Goal: Check status: Check status

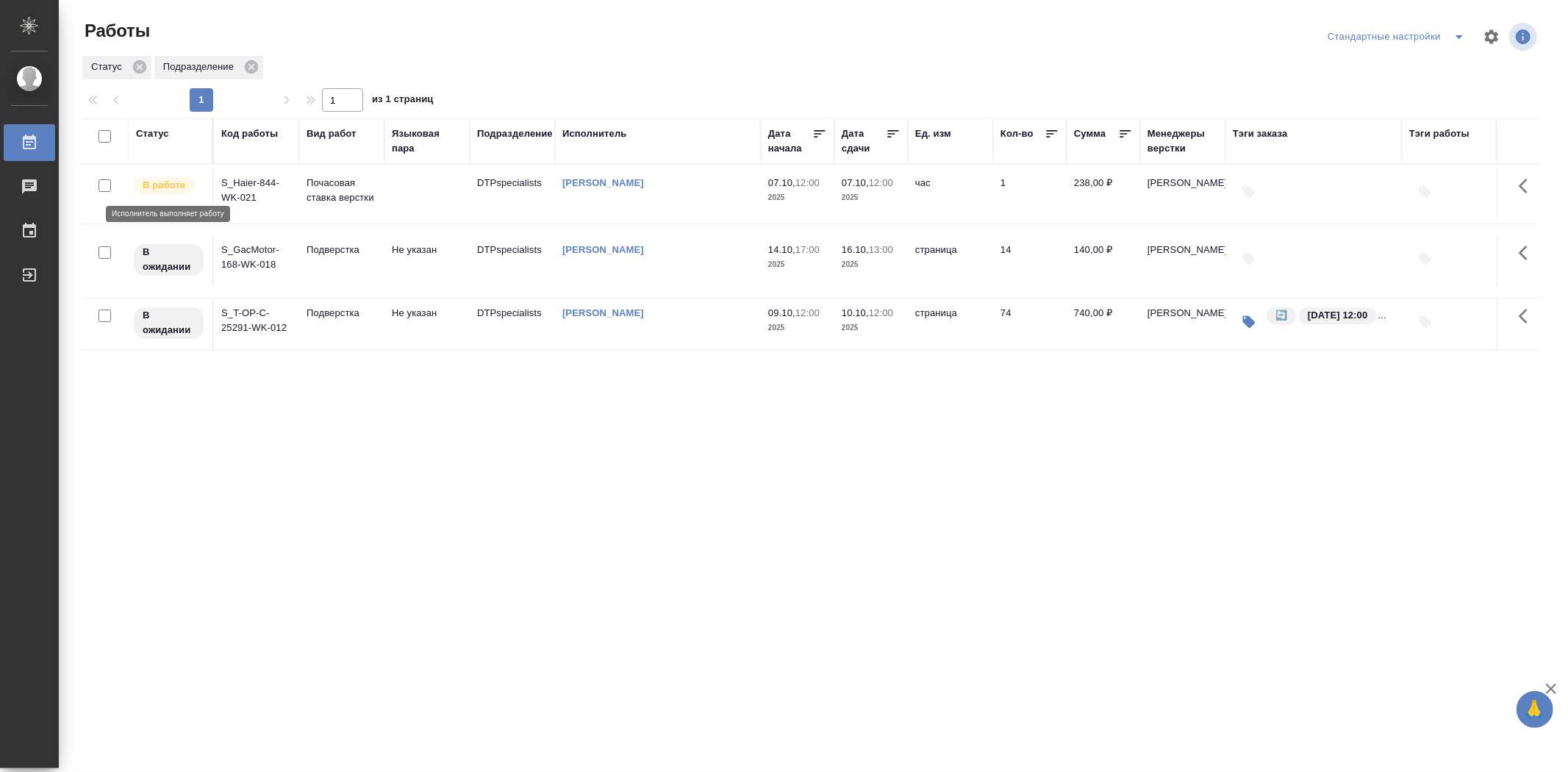
click at [179, 187] on p "В работе" at bounding box center [164, 184] width 43 height 15
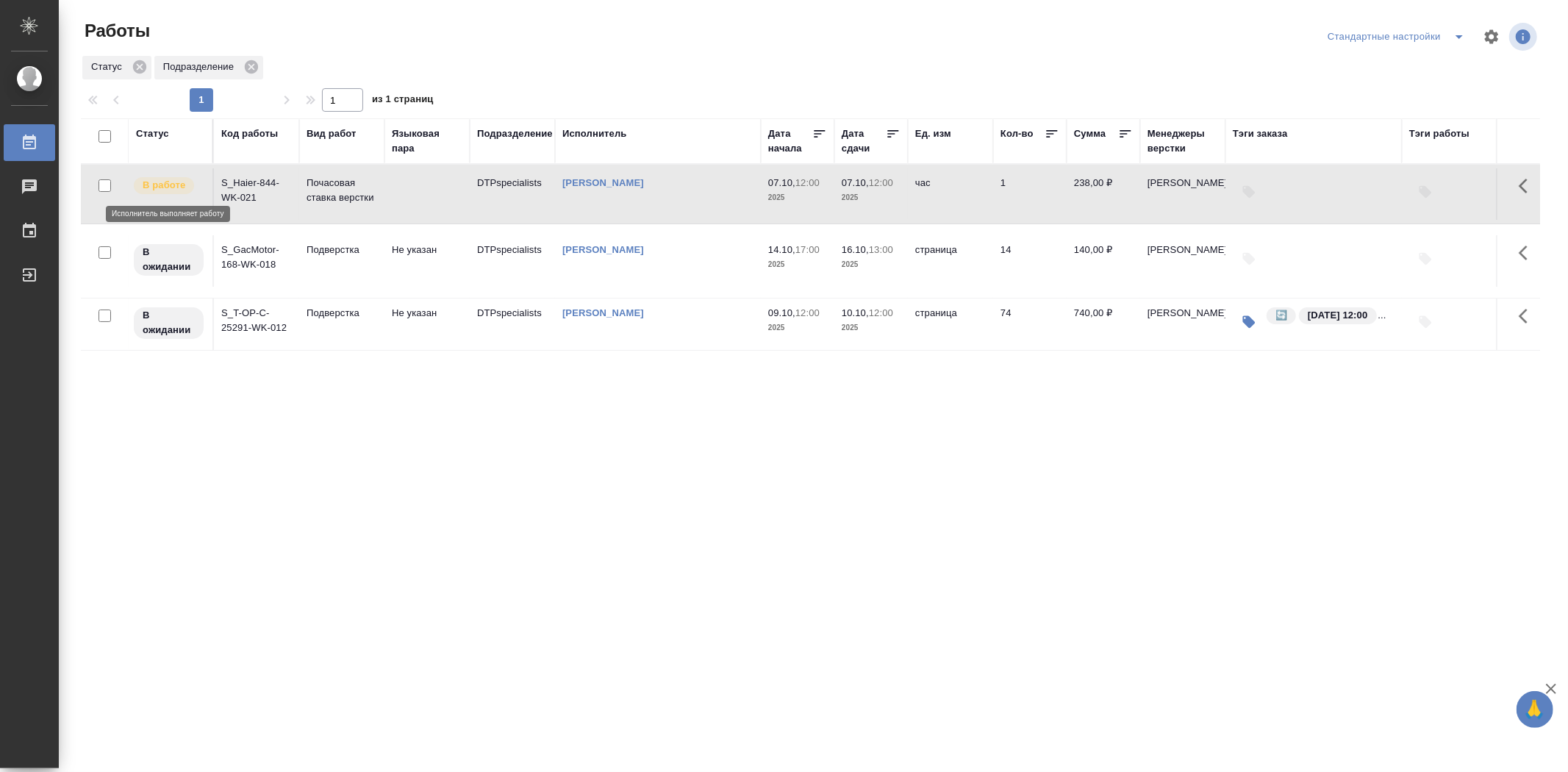
click at [158, 187] on p "В работе" at bounding box center [164, 184] width 43 height 15
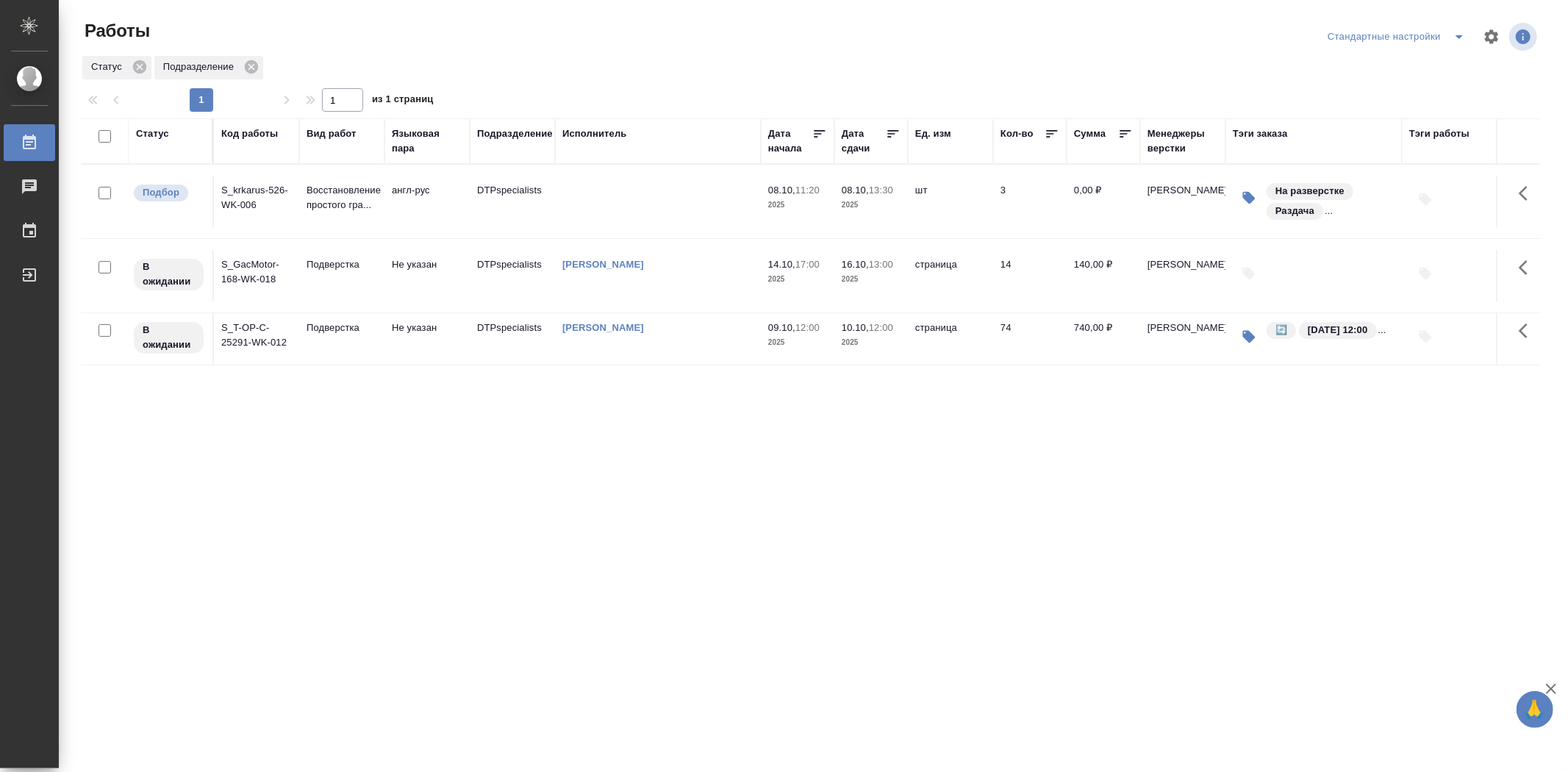
click at [251, 196] on td "S_krkarus-526-WK-006" at bounding box center [257, 202] width 85 height 51
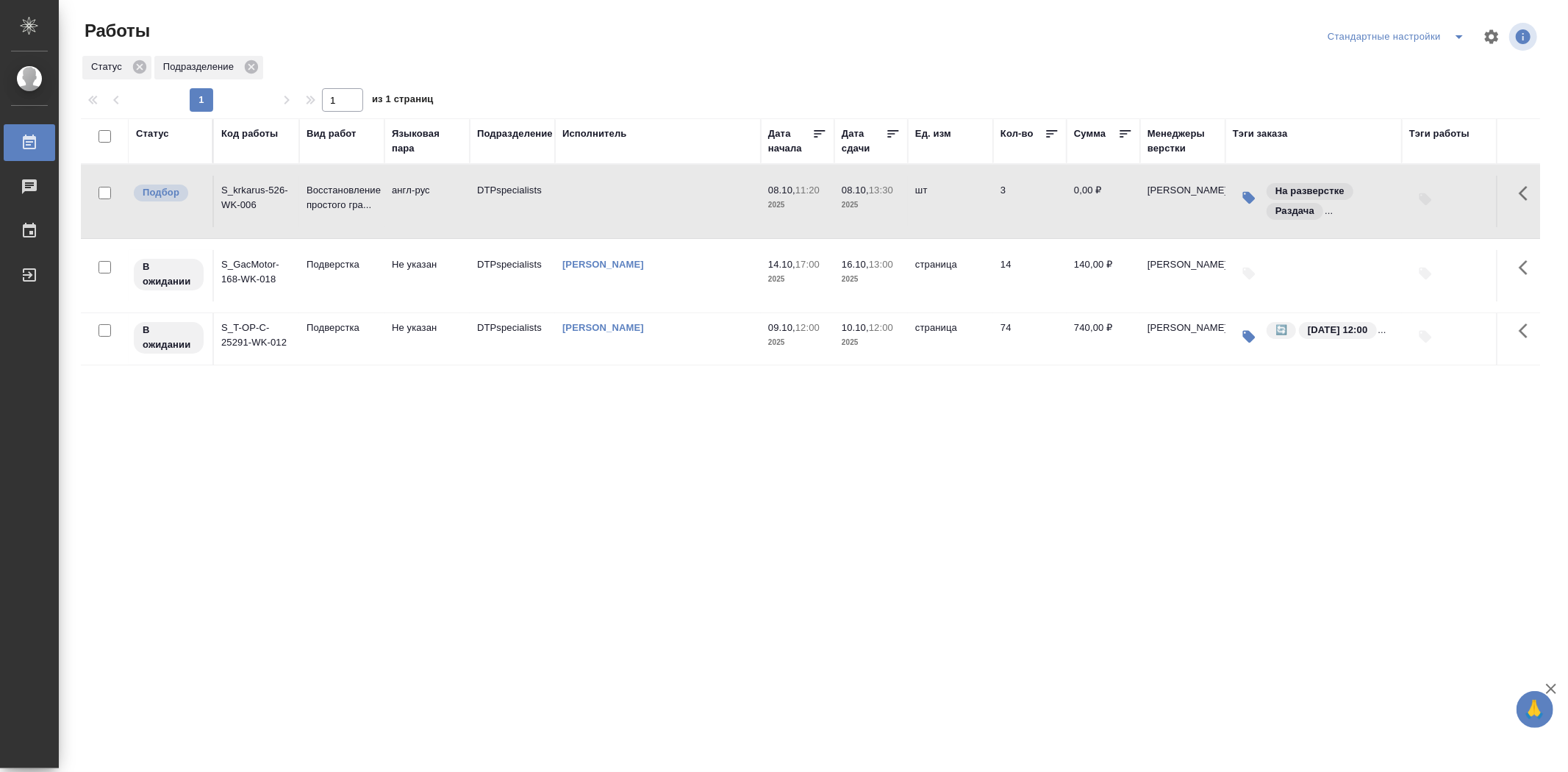
click at [251, 196] on td "S_krkarus-526-WK-006" at bounding box center [257, 202] width 85 height 51
click at [119, 72] on p "Статус" at bounding box center [109, 67] width 36 height 15
click at [119, 71] on p "Статус" at bounding box center [109, 67] width 36 height 15
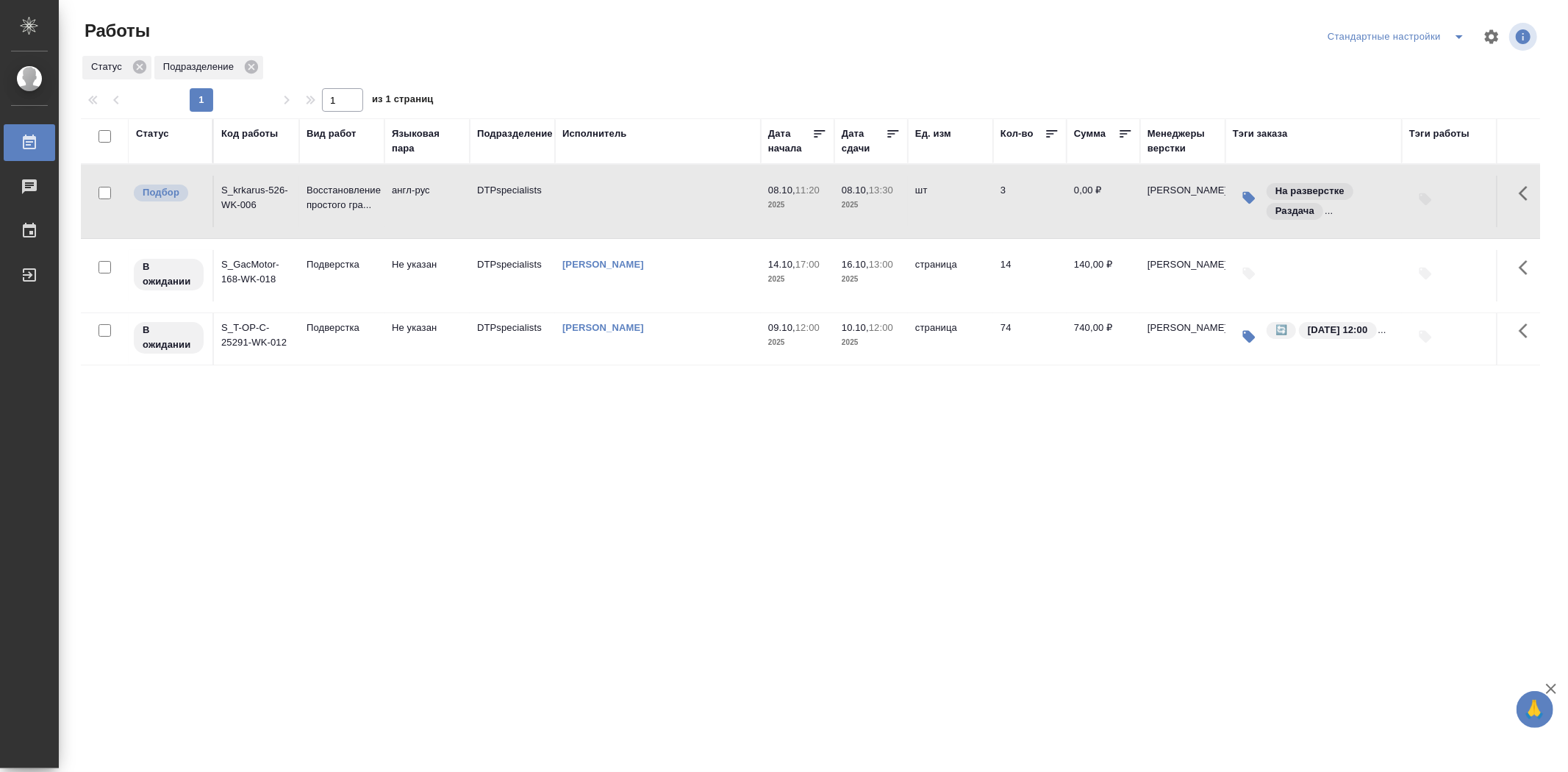
click at [377, 42] on div "Работы" at bounding box center [326, 31] width 490 height 24
click at [177, 140] on div "Статус" at bounding box center [170, 133] width 69 height 15
click at [185, 133] on div "Статус" at bounding box center [170, 133] width 69 height 15
click at [169, 133] on div "Статус" at bounding box center [170, 133] width 69 height 15
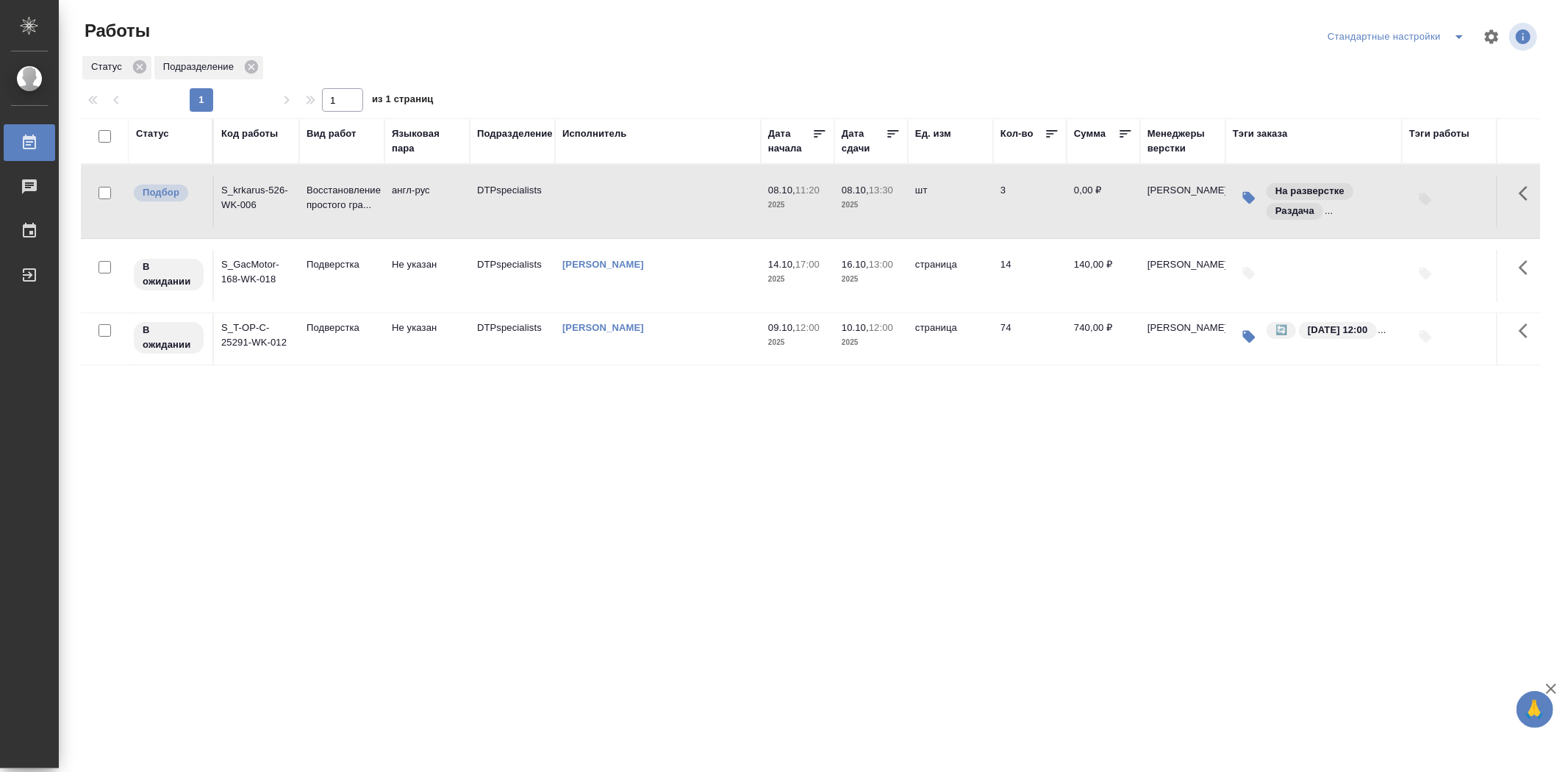
click at [169, 133] on div "Статус" at bounding box center [170, 133] width 69 height 15
click at [161, 133] on div "Статус" at bounding box center [152, 133] width 33 height 15
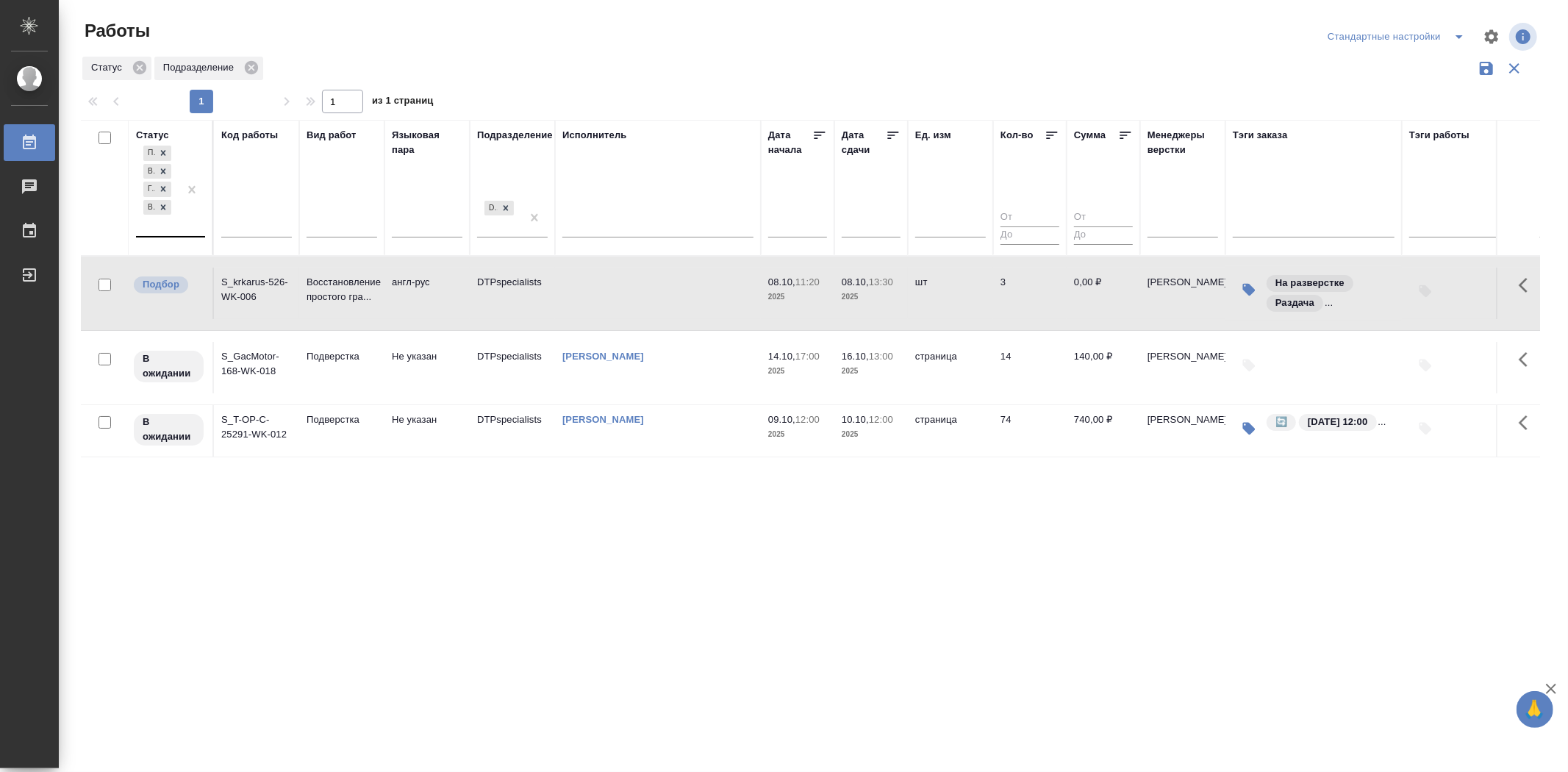
click at [187, 229] on div at bounding box center [191, 189] width 26 height 93
click at [289, 297] on div "Выполнен" at bounding box center [331, 295] width 220 height 26
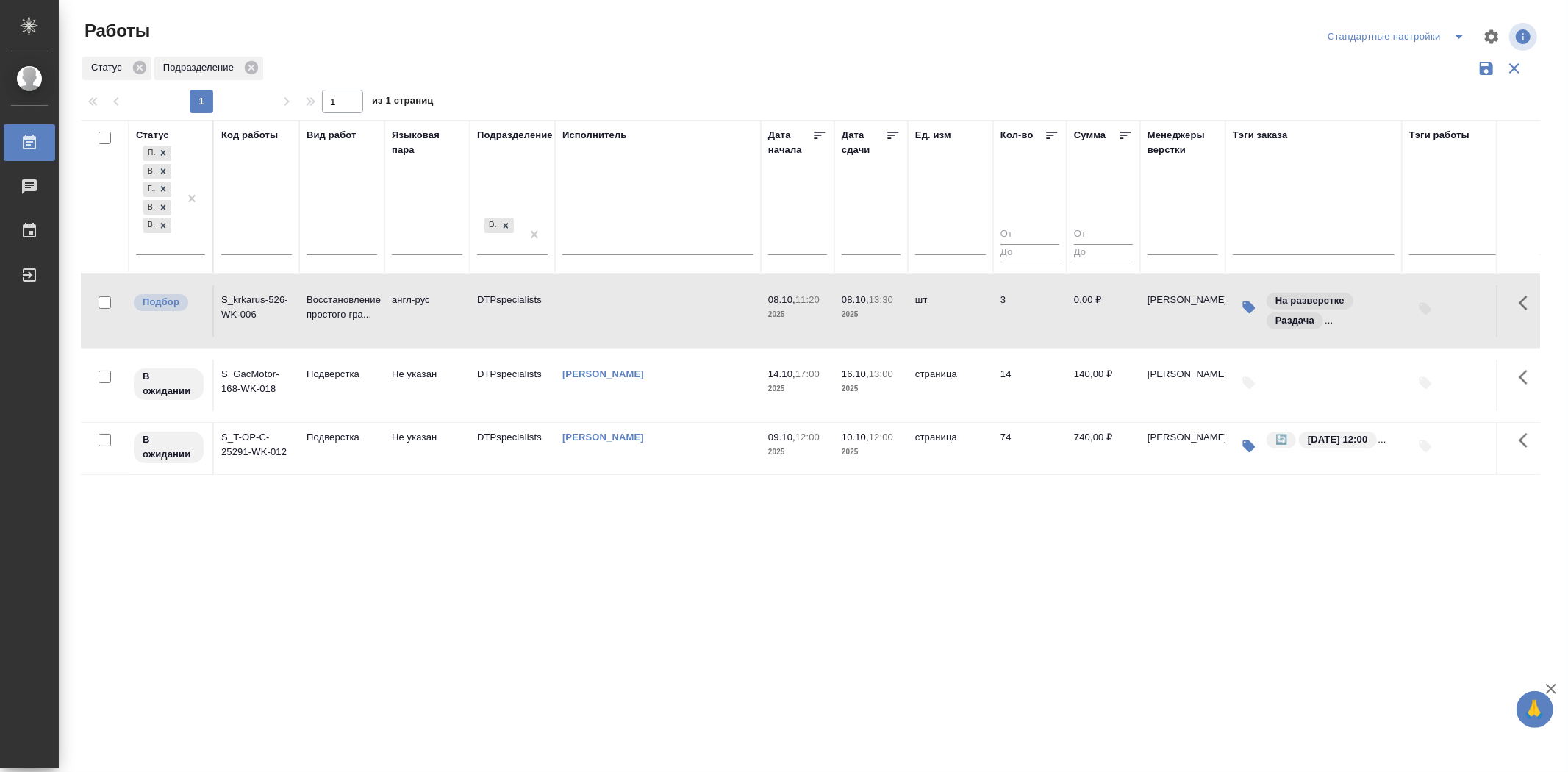
click at [261, 544] on div "Статус Подбор В ожидании Готов к работе В работе Выполнен Код работы Вид работ …" at bounding box center [810, 384] width 1460 height 529
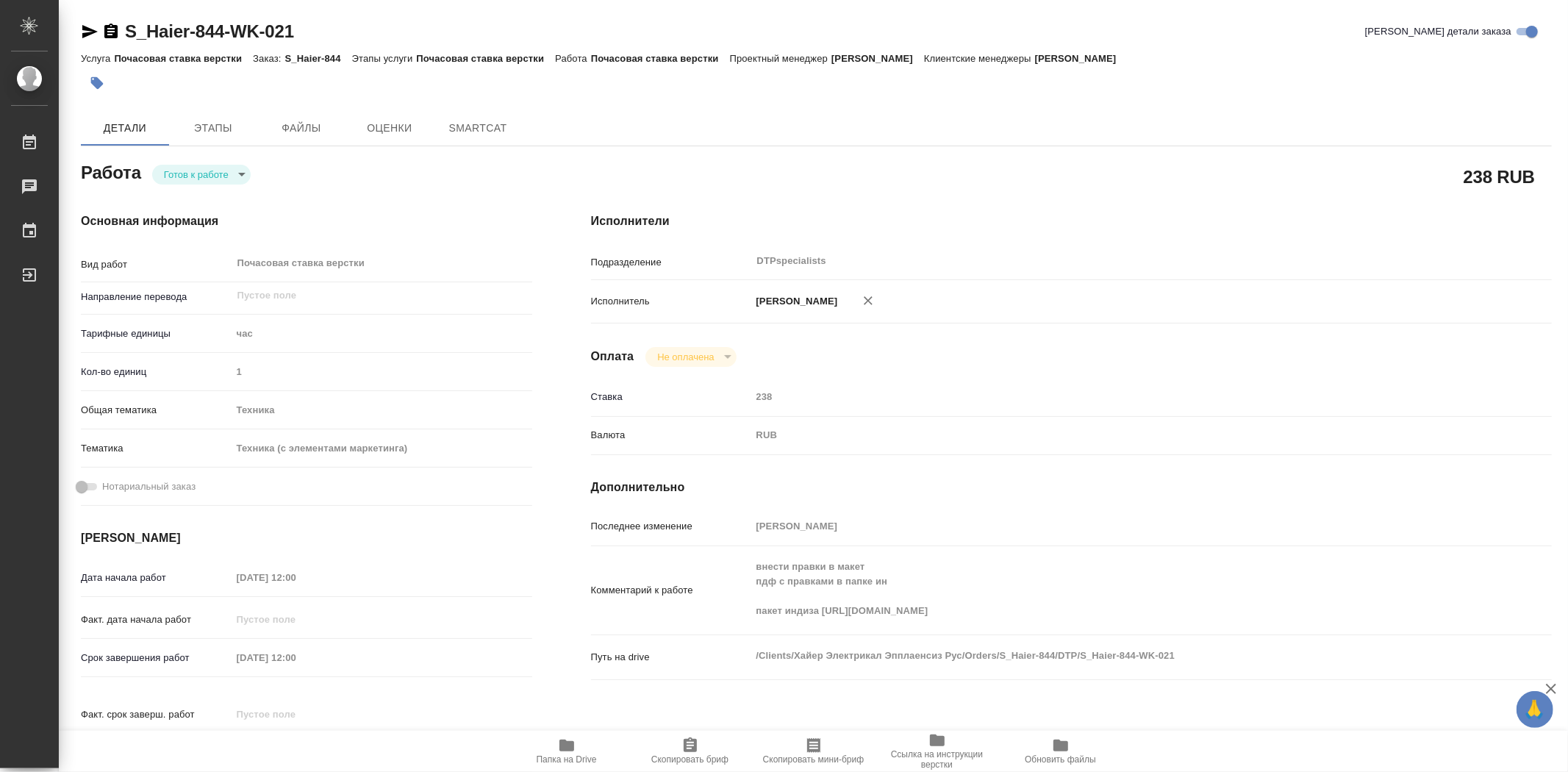
type textarea "x"
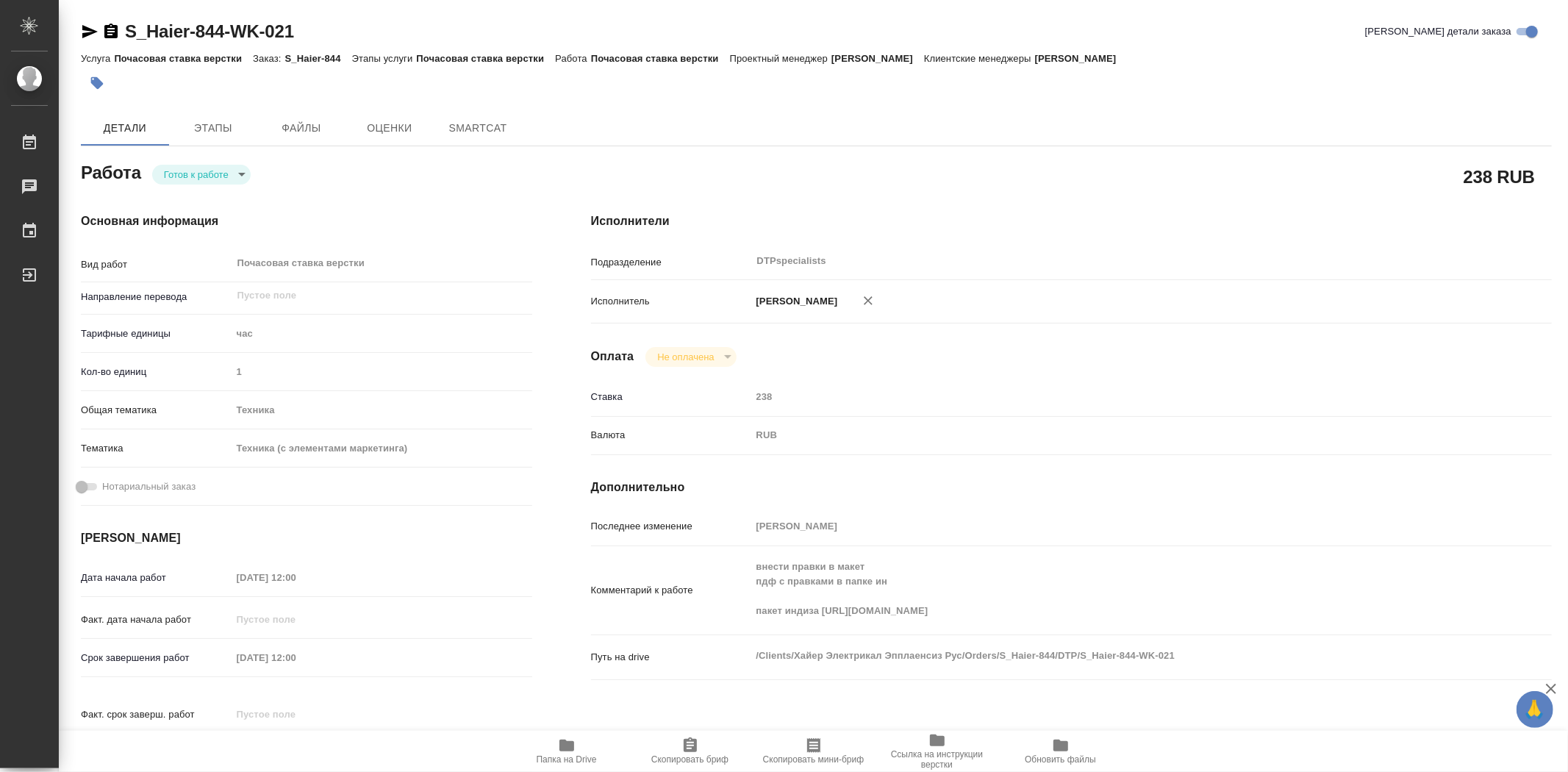
type textarea "x"
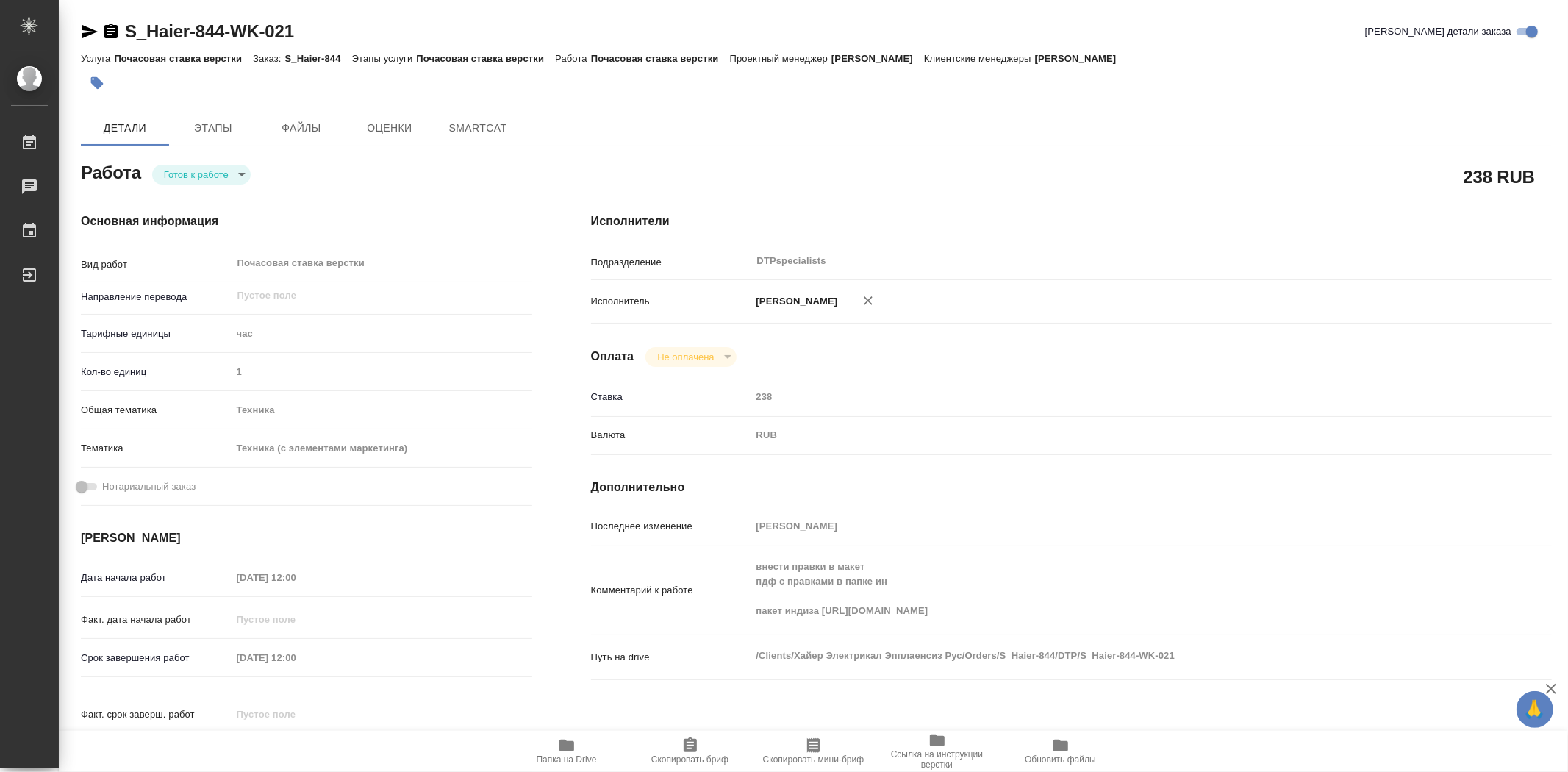
type textarea "x"
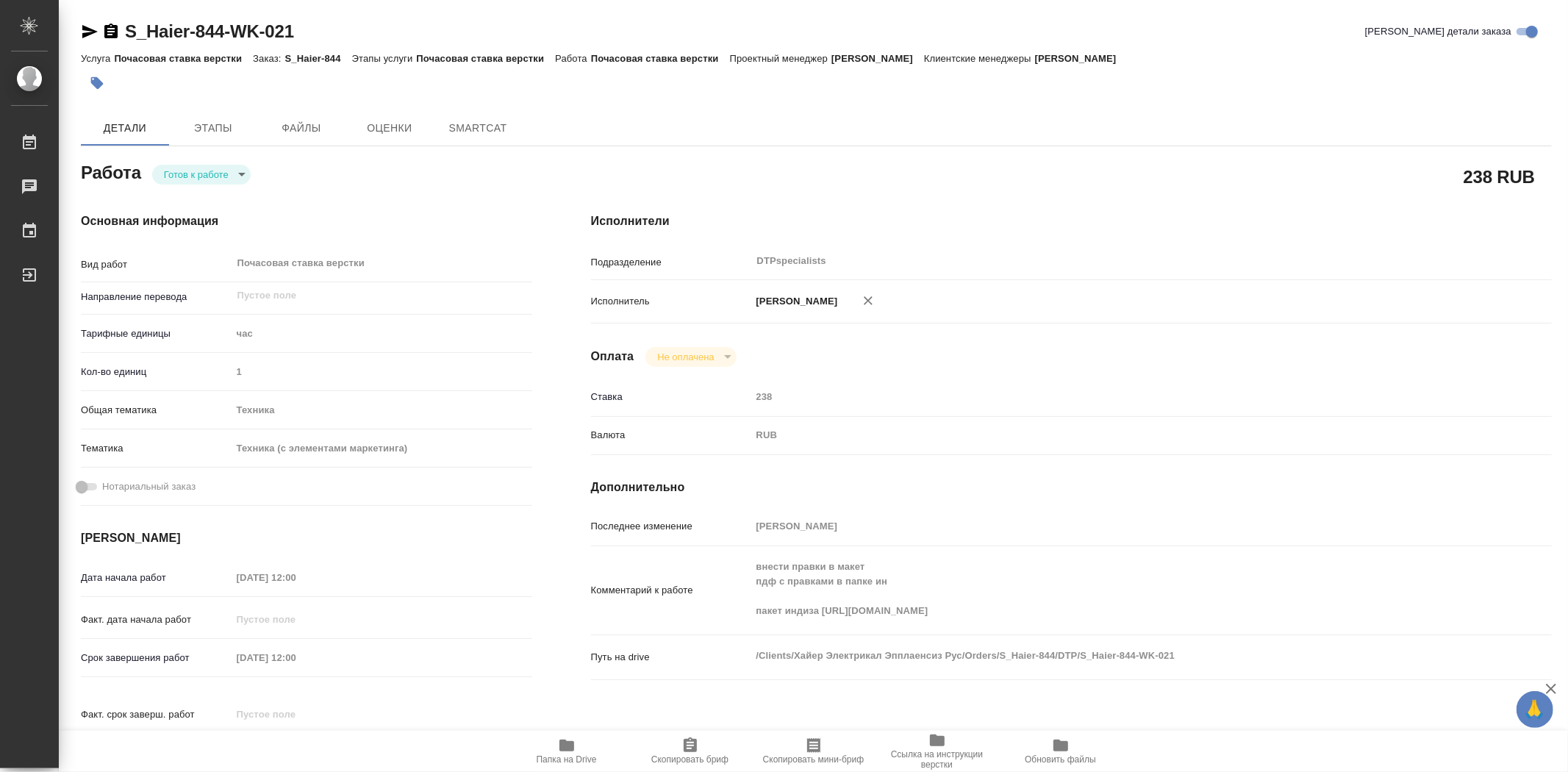
type textarea "x"
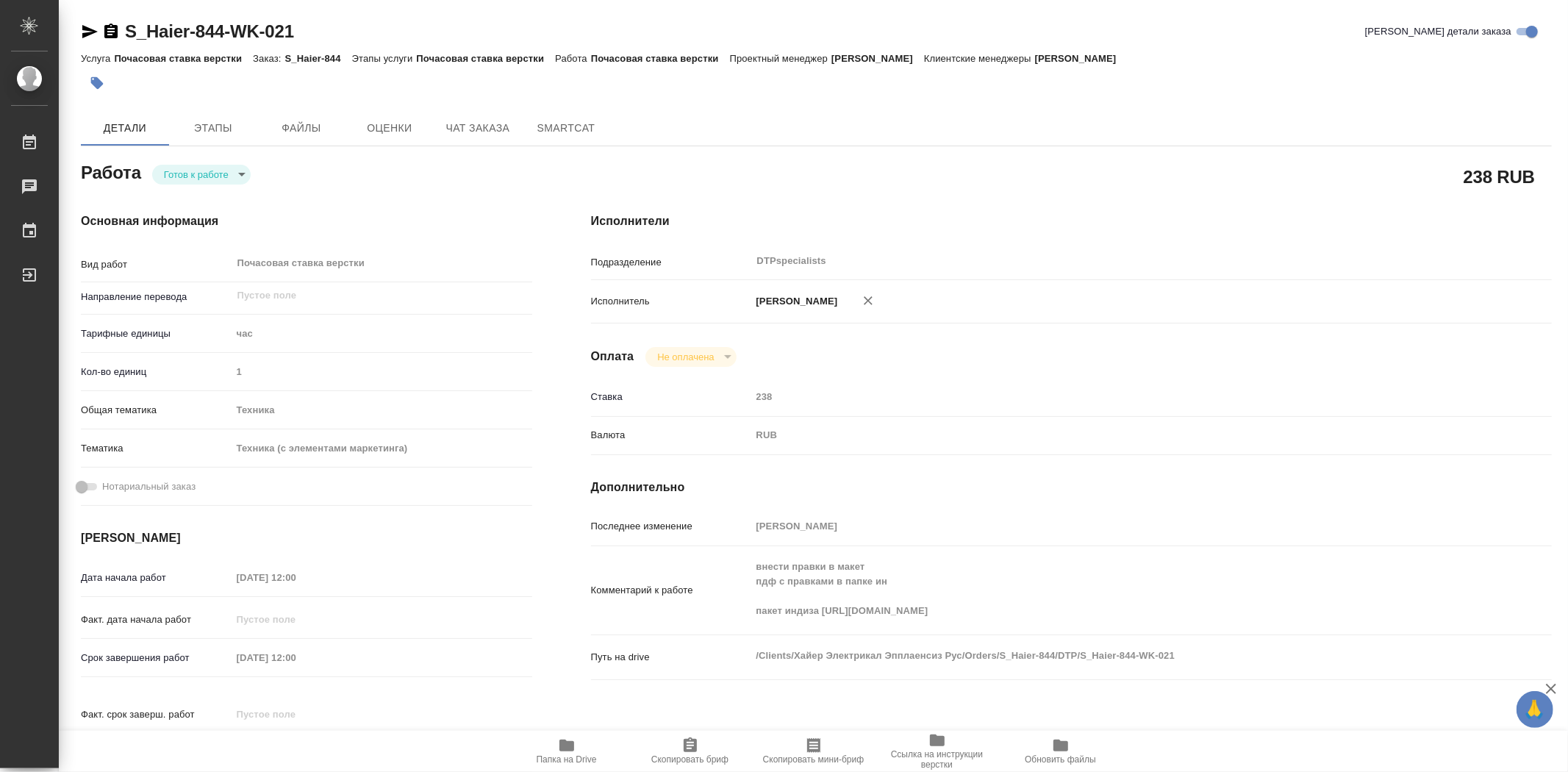
type textarea "x"
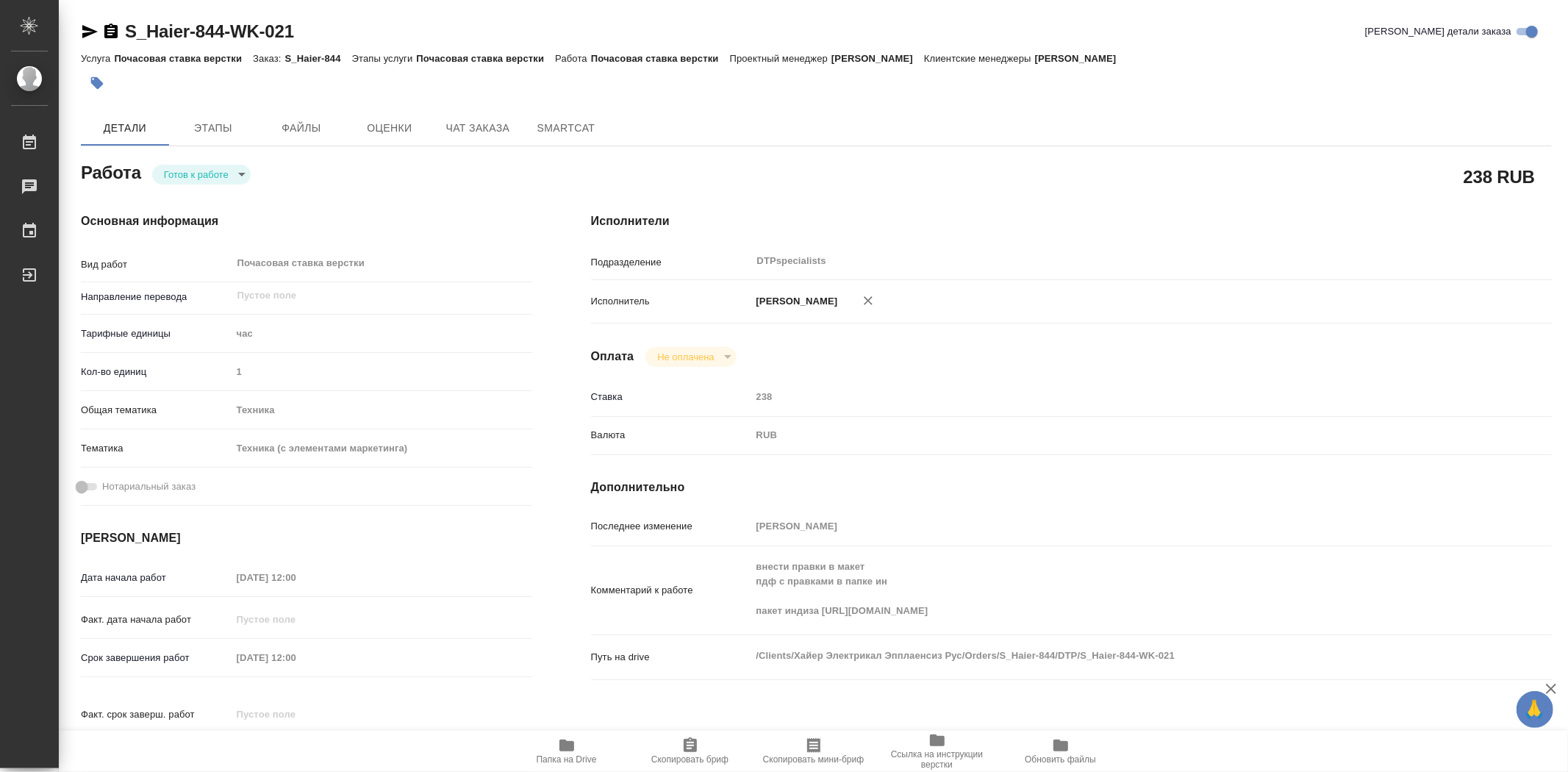
type textarea "x"
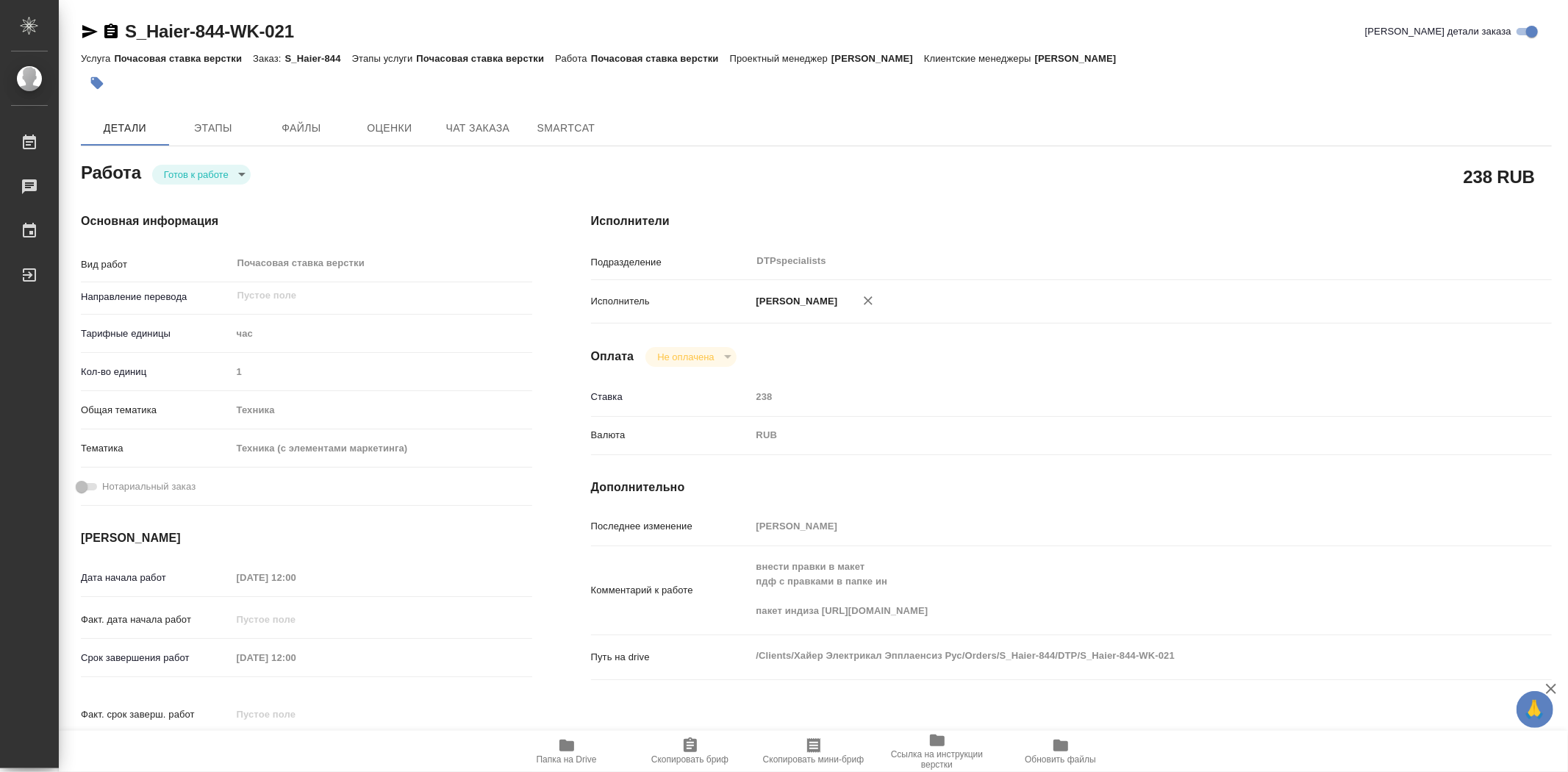
scroll to position [245, 0]
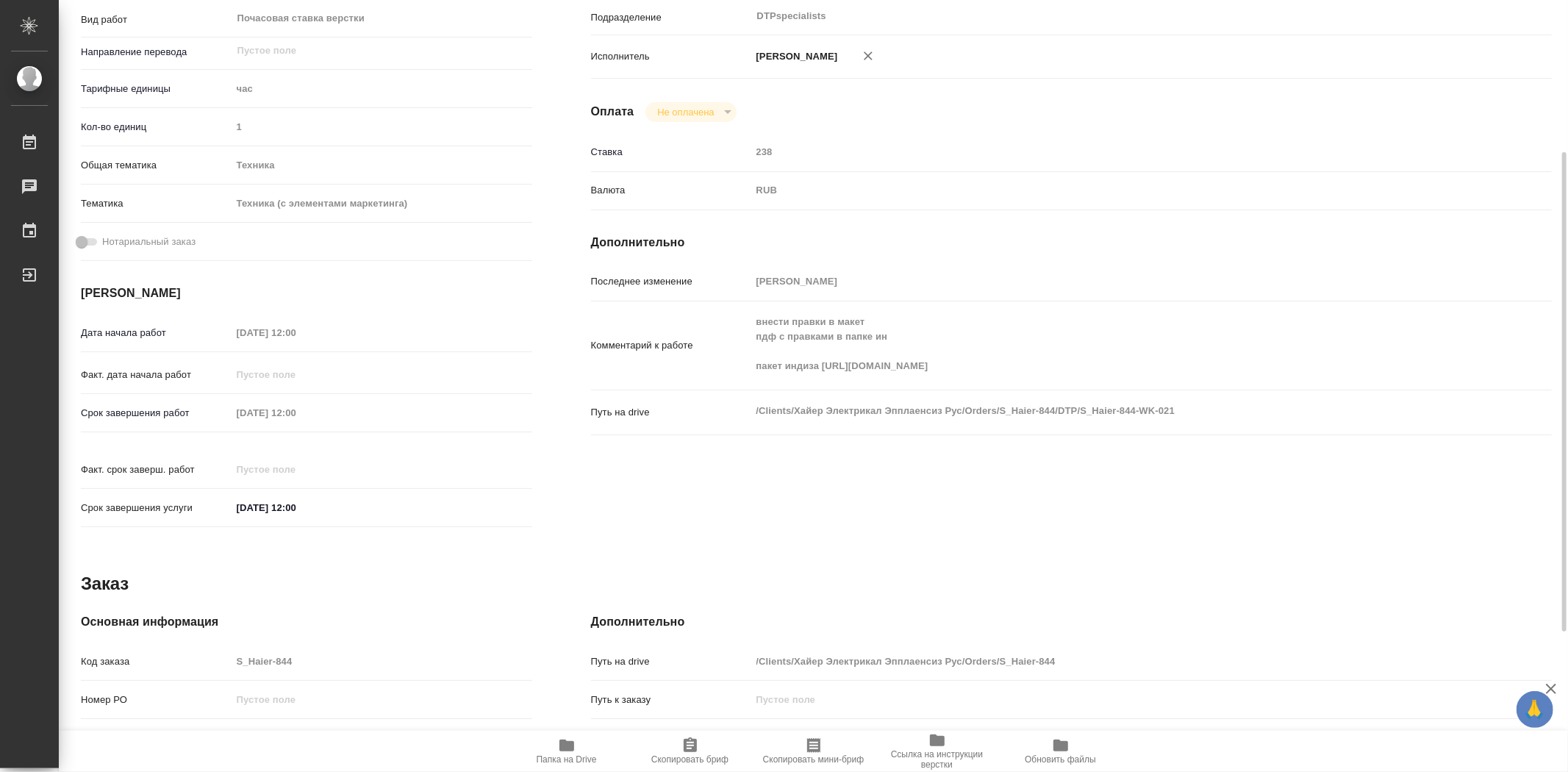
click at [566, 753] on span "Папка на Drive" at bounding box center [567, 751] width 106 height 28
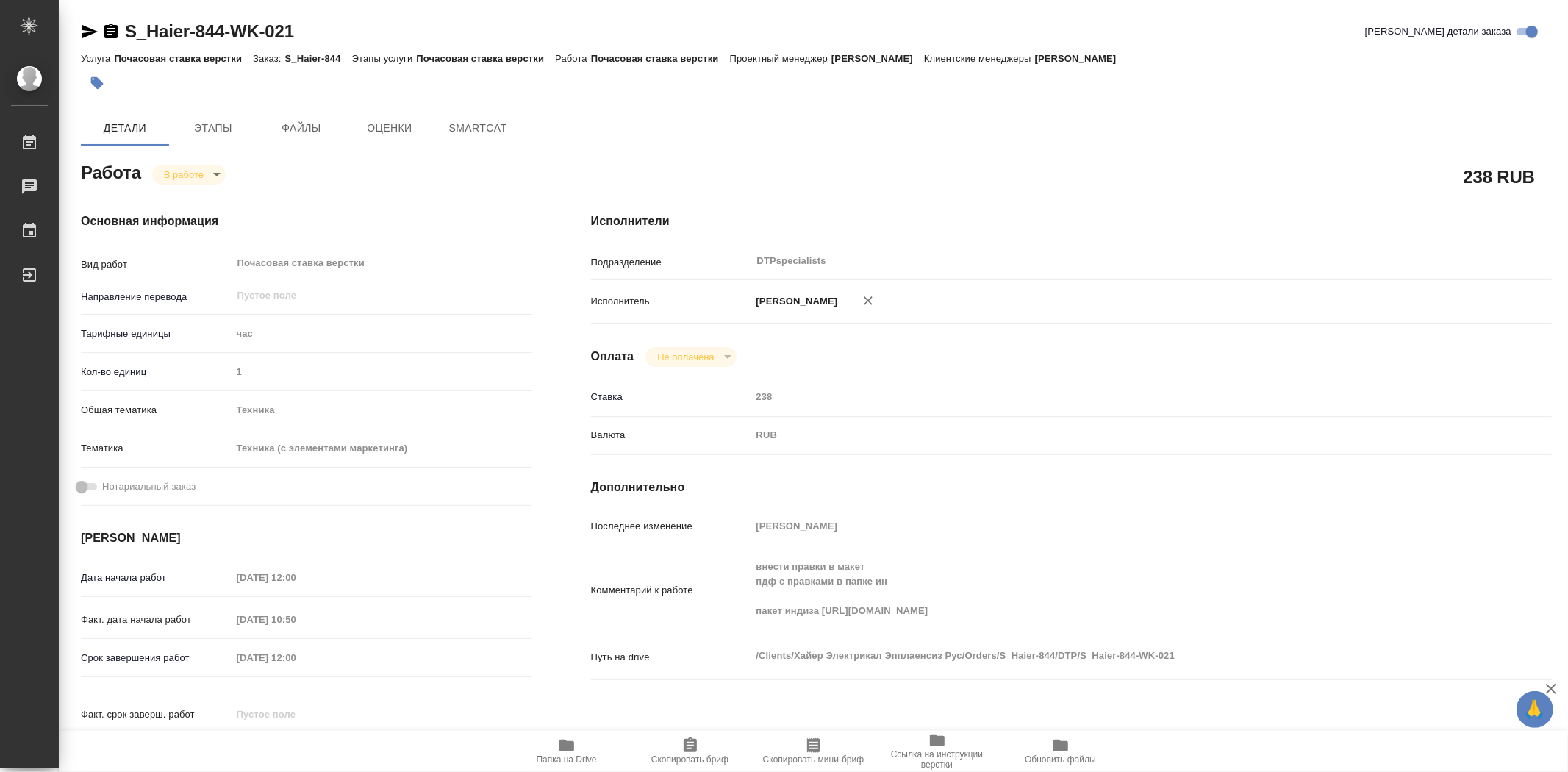
type textarea "x"
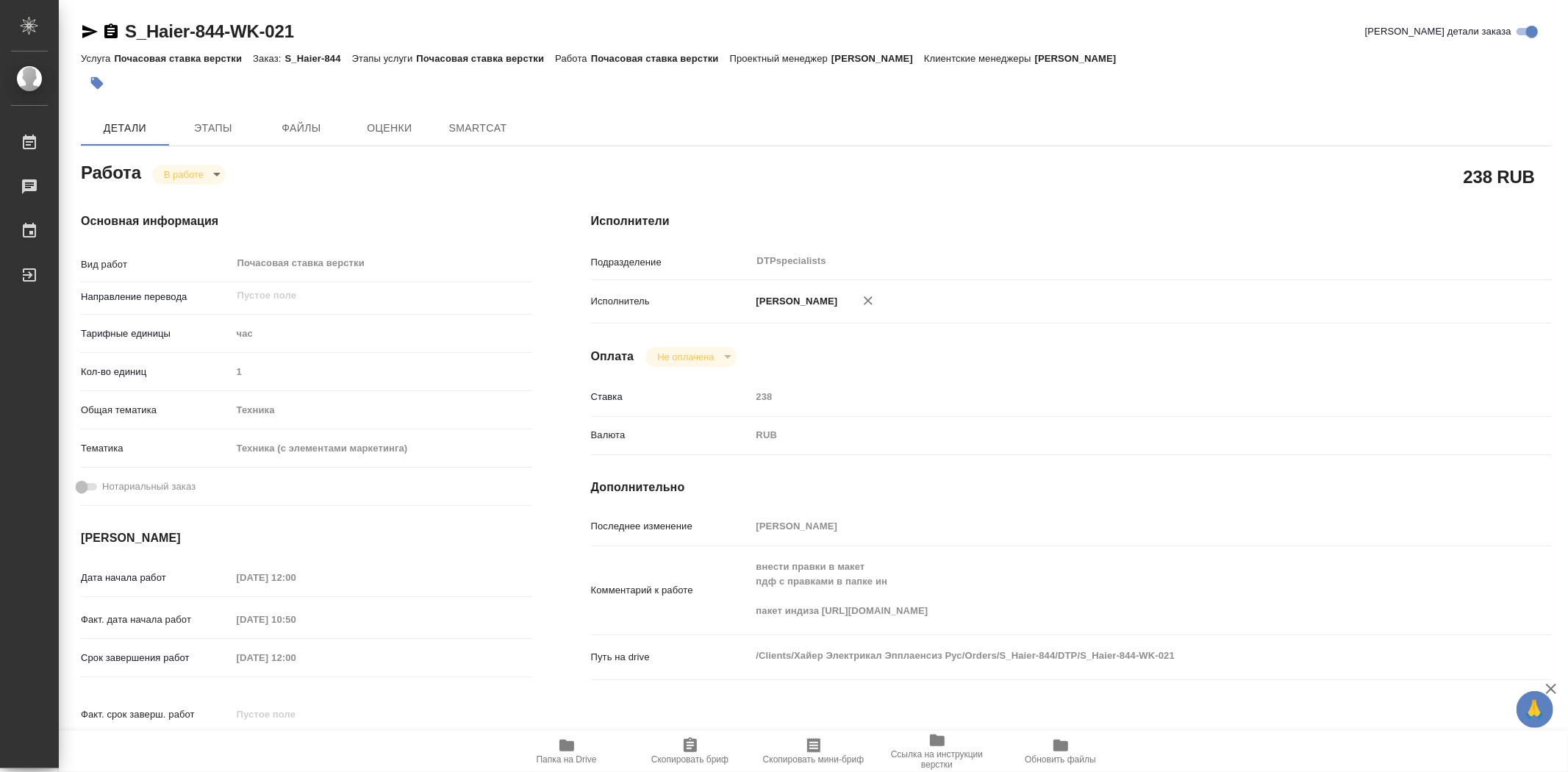
type textarea "x"
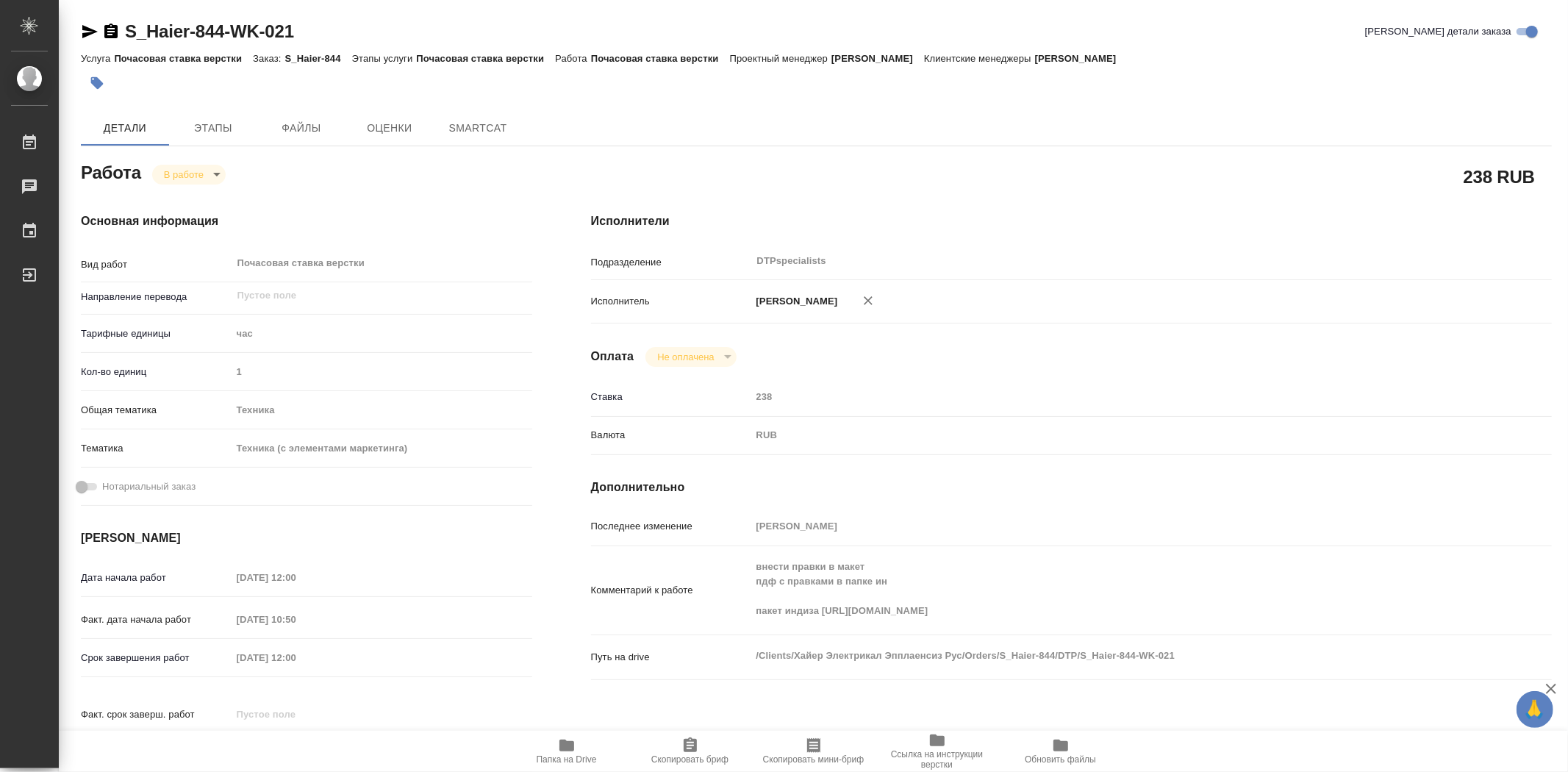
type textarea "x"
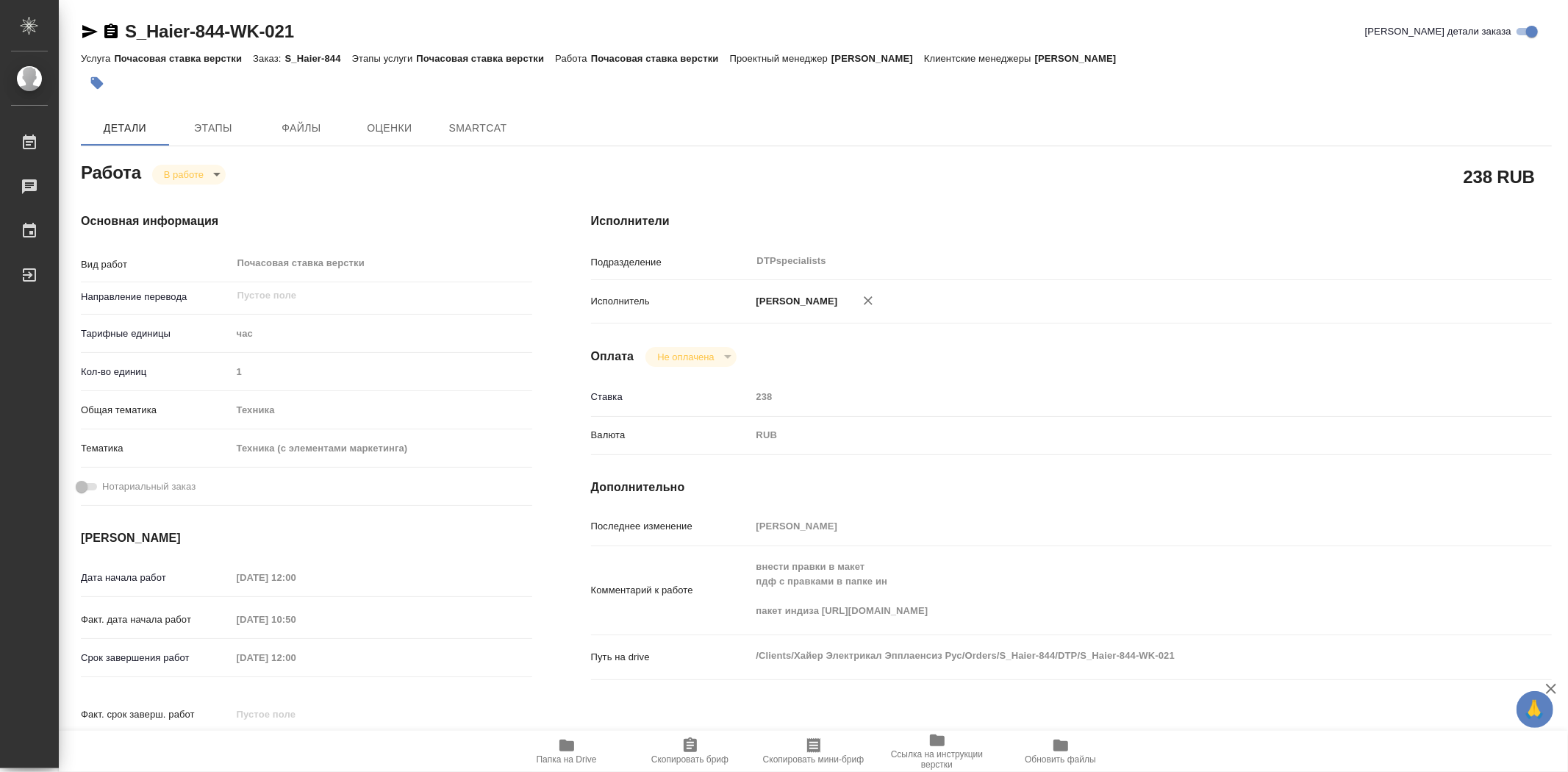
type textarea "x"
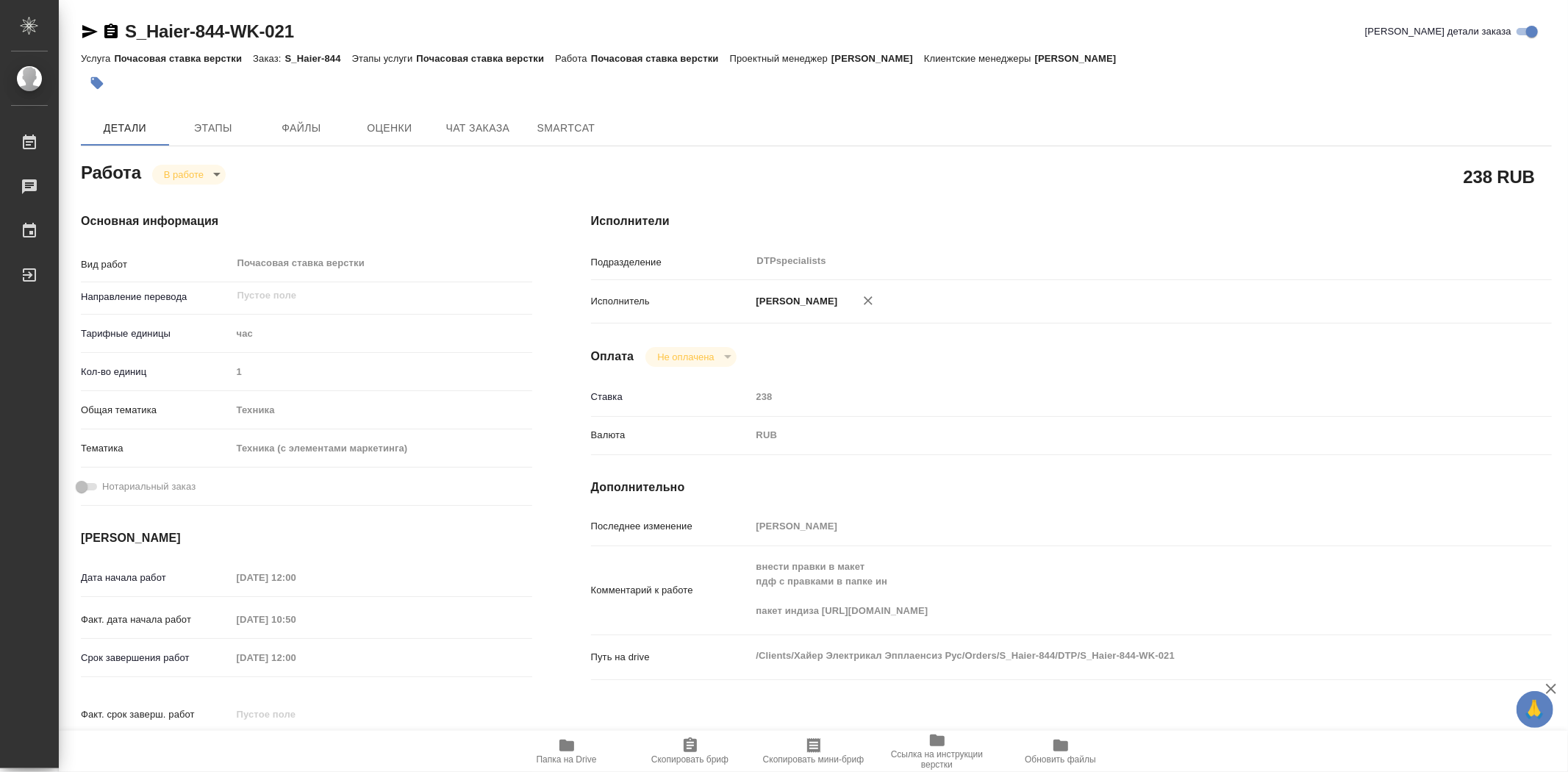
type textarea "x"
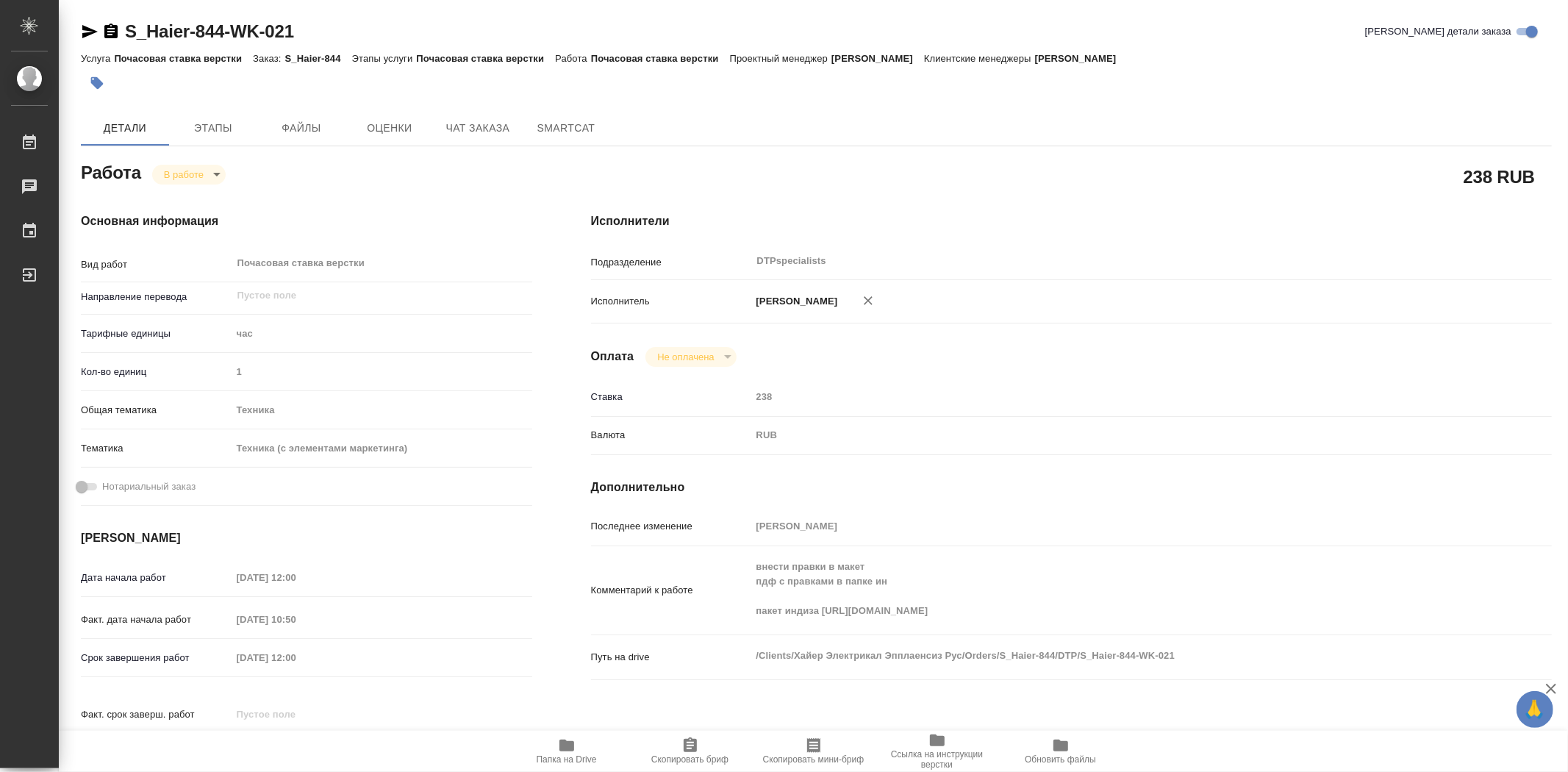
type textarea "x"
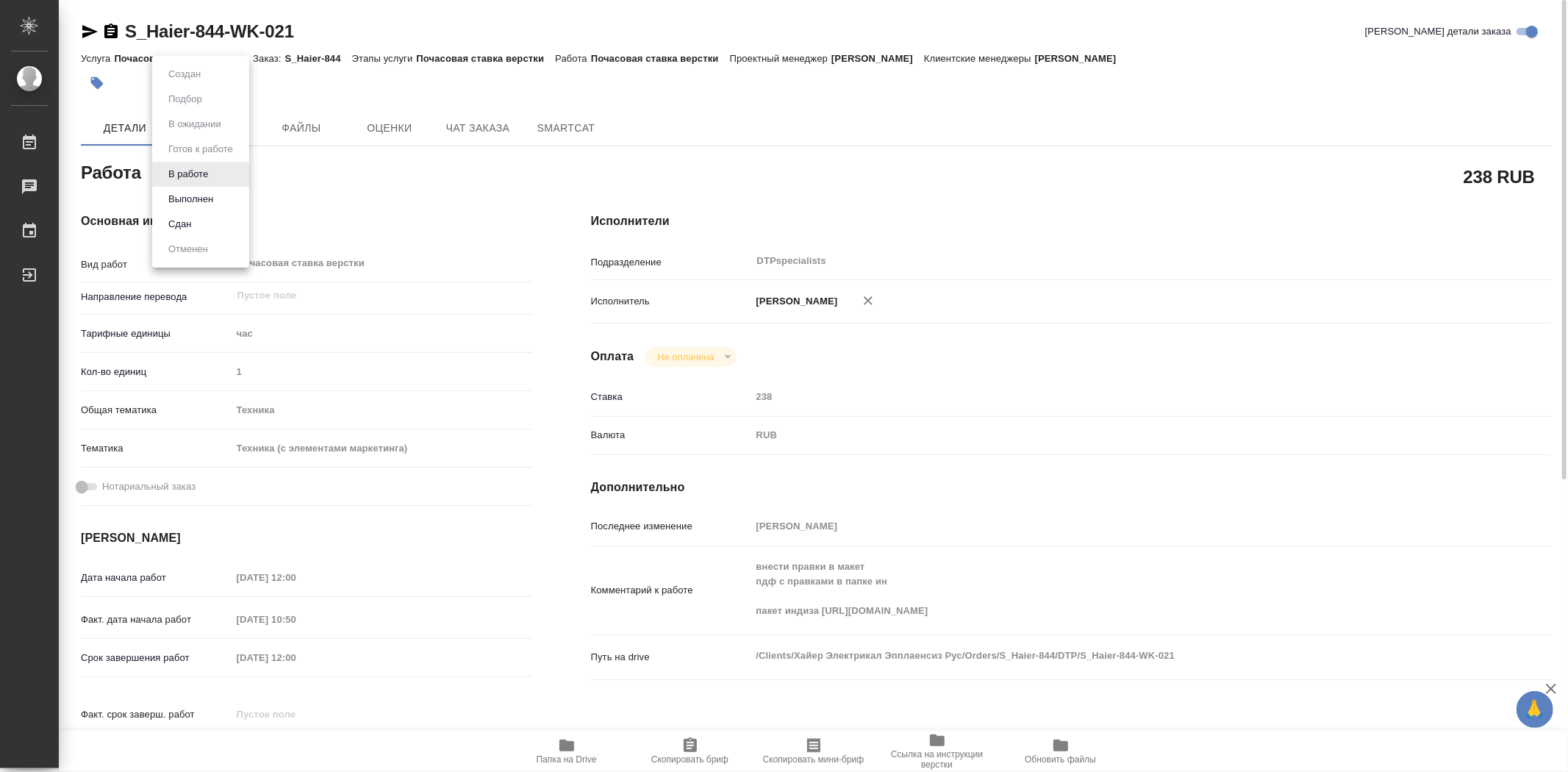
click at [215, 177] on body "🙏 .cls-1 fill:#fff; AWATERA Trufanov Vladimir Работы 0 Чаты График Выйти S_Haie…" at bounding box center [784, 386] width 1568 height 772
click at [204, 201] on button "Выполнен" at bounding box center [190, 199] width 54 height 16
type textarea "x"
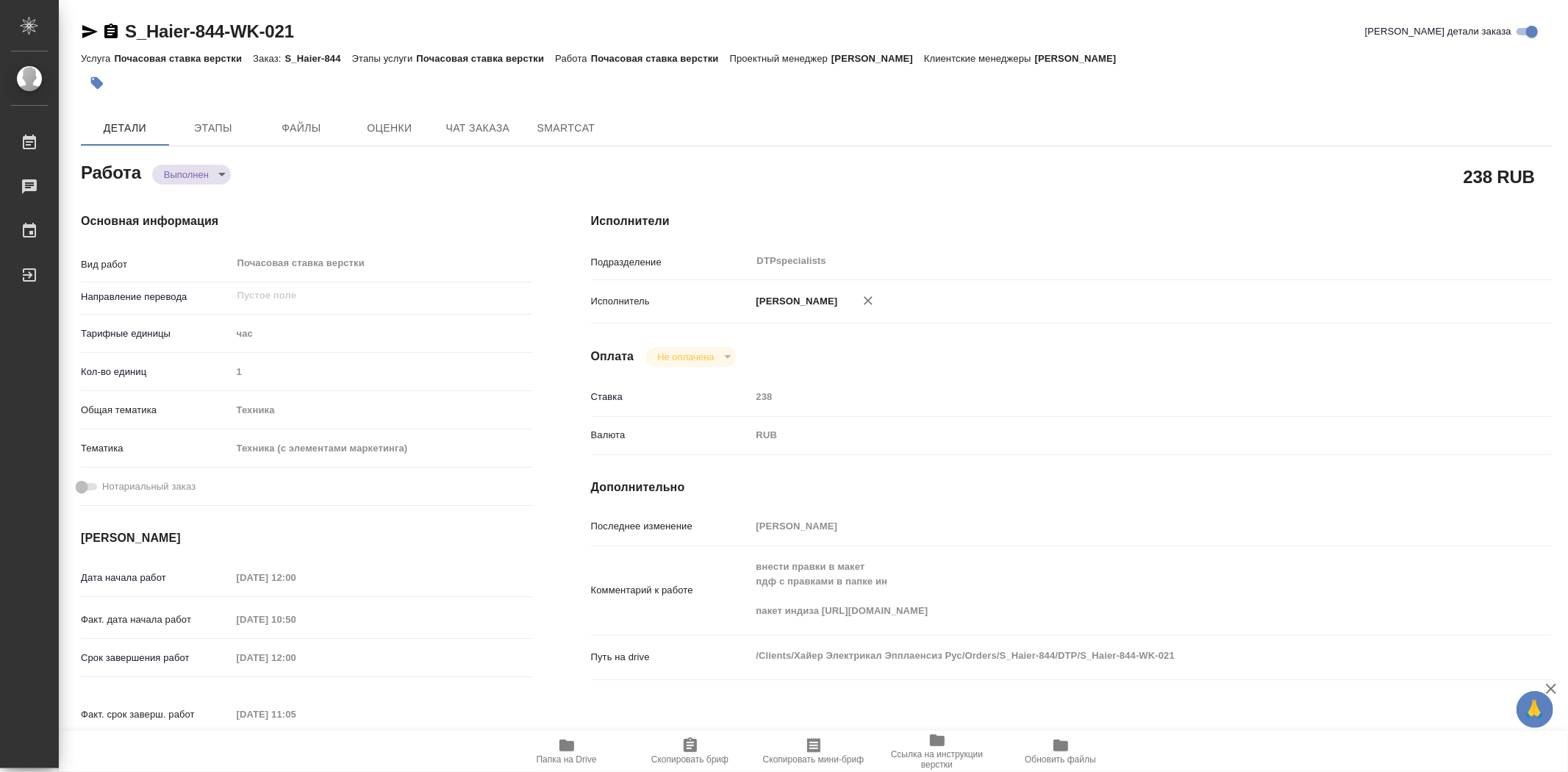
type textarea "x"
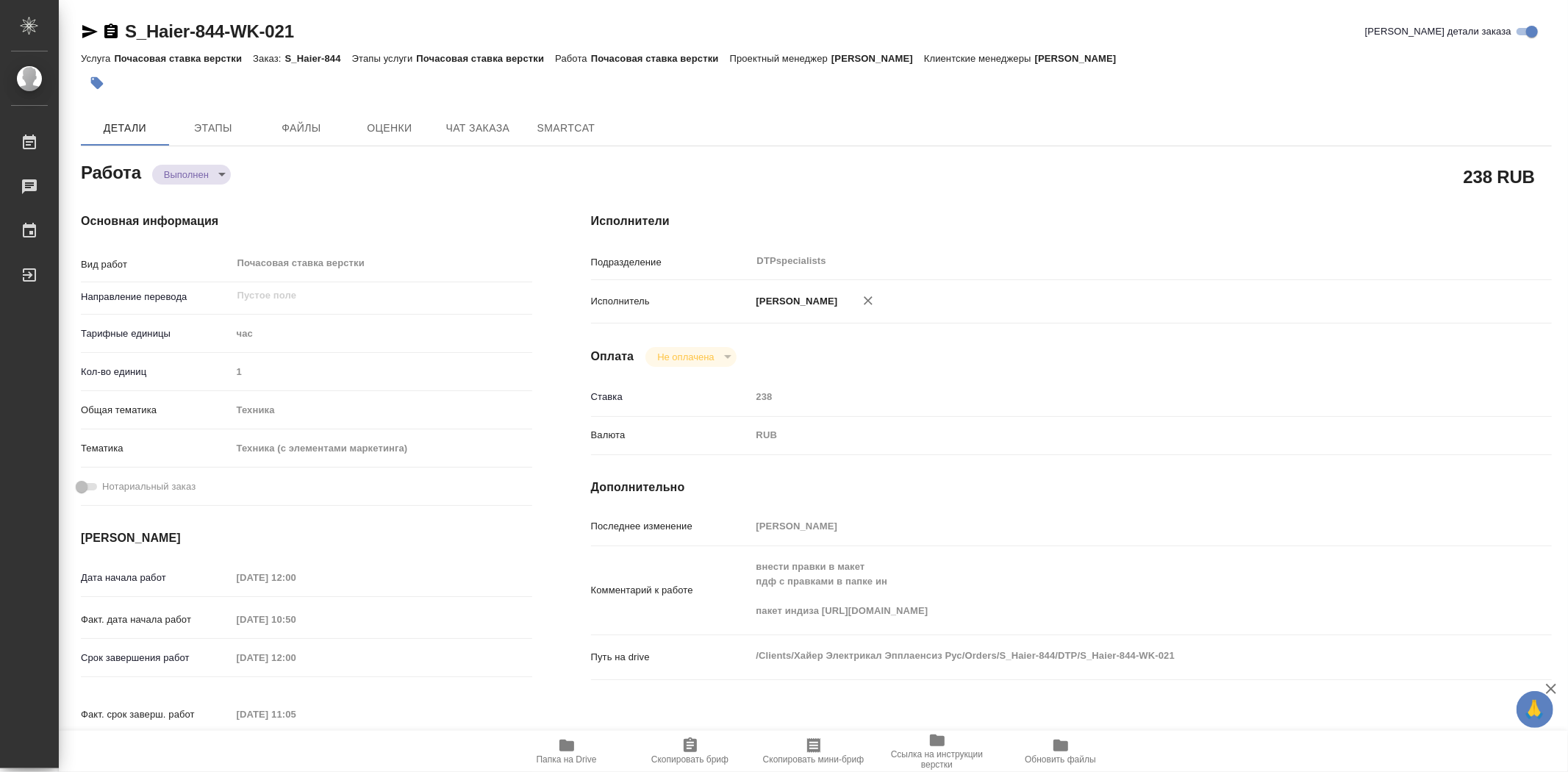
type textarea "x"
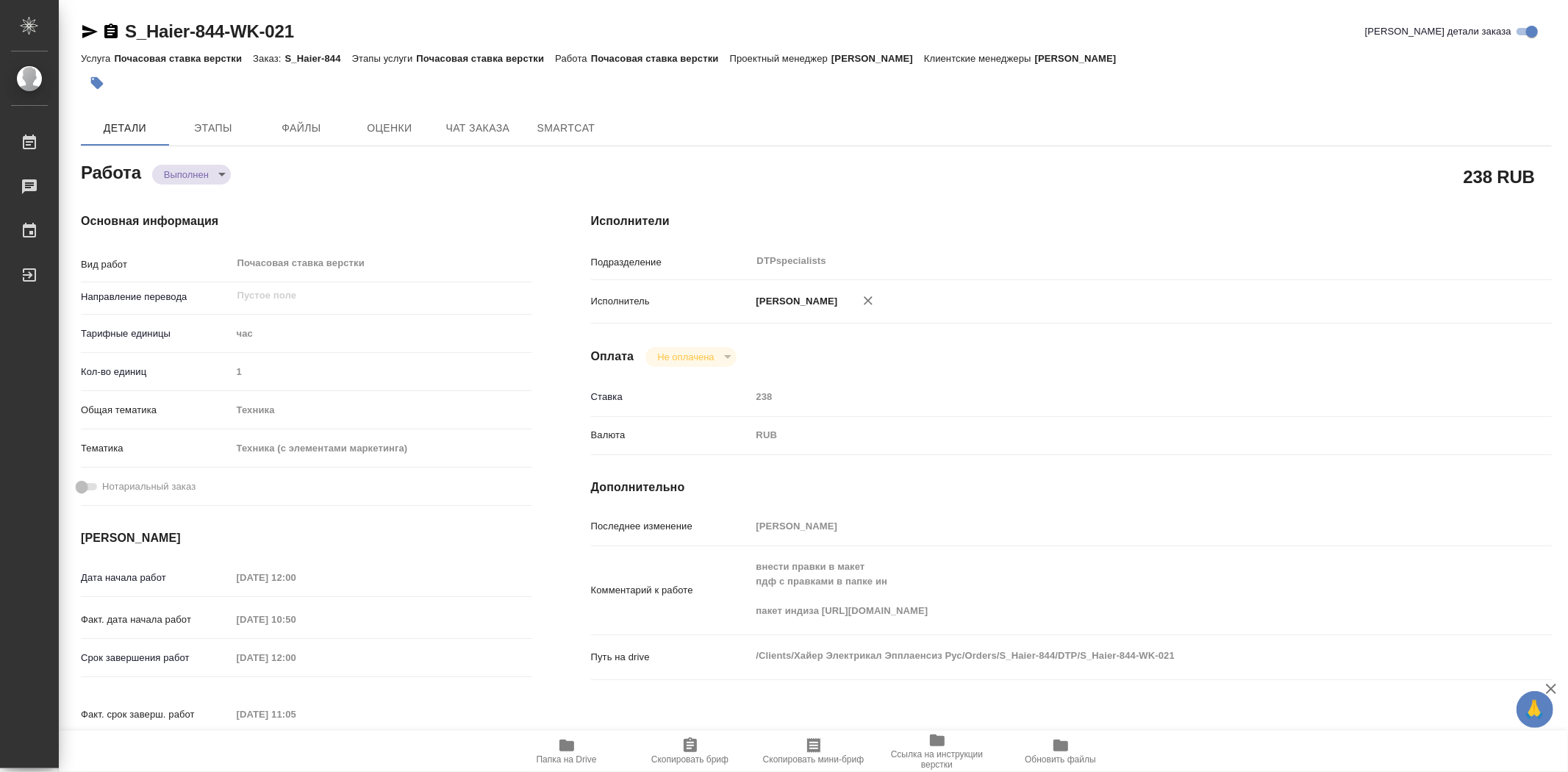
type textarea "x"
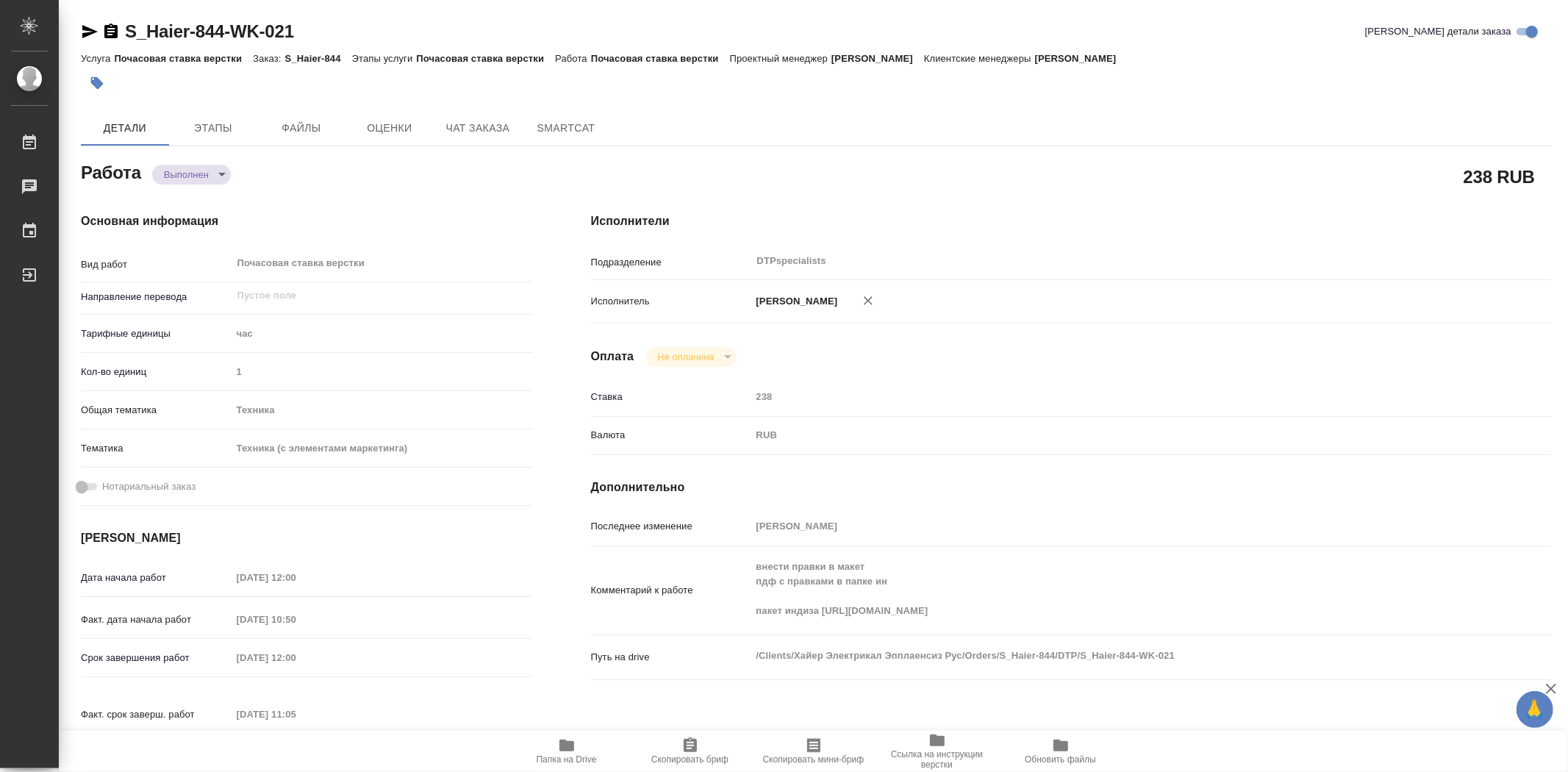
type textarea "x"
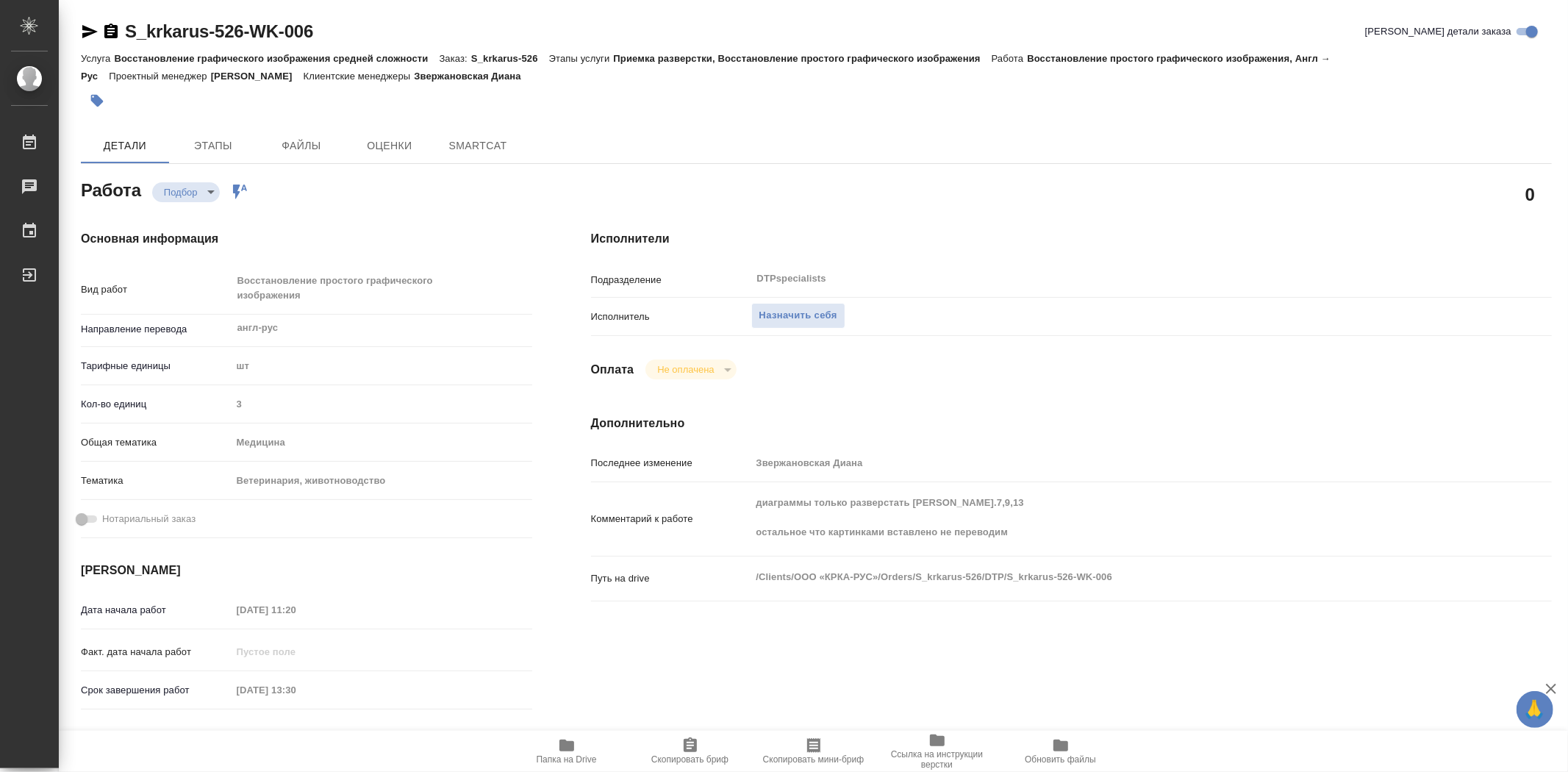
type textarea "x"
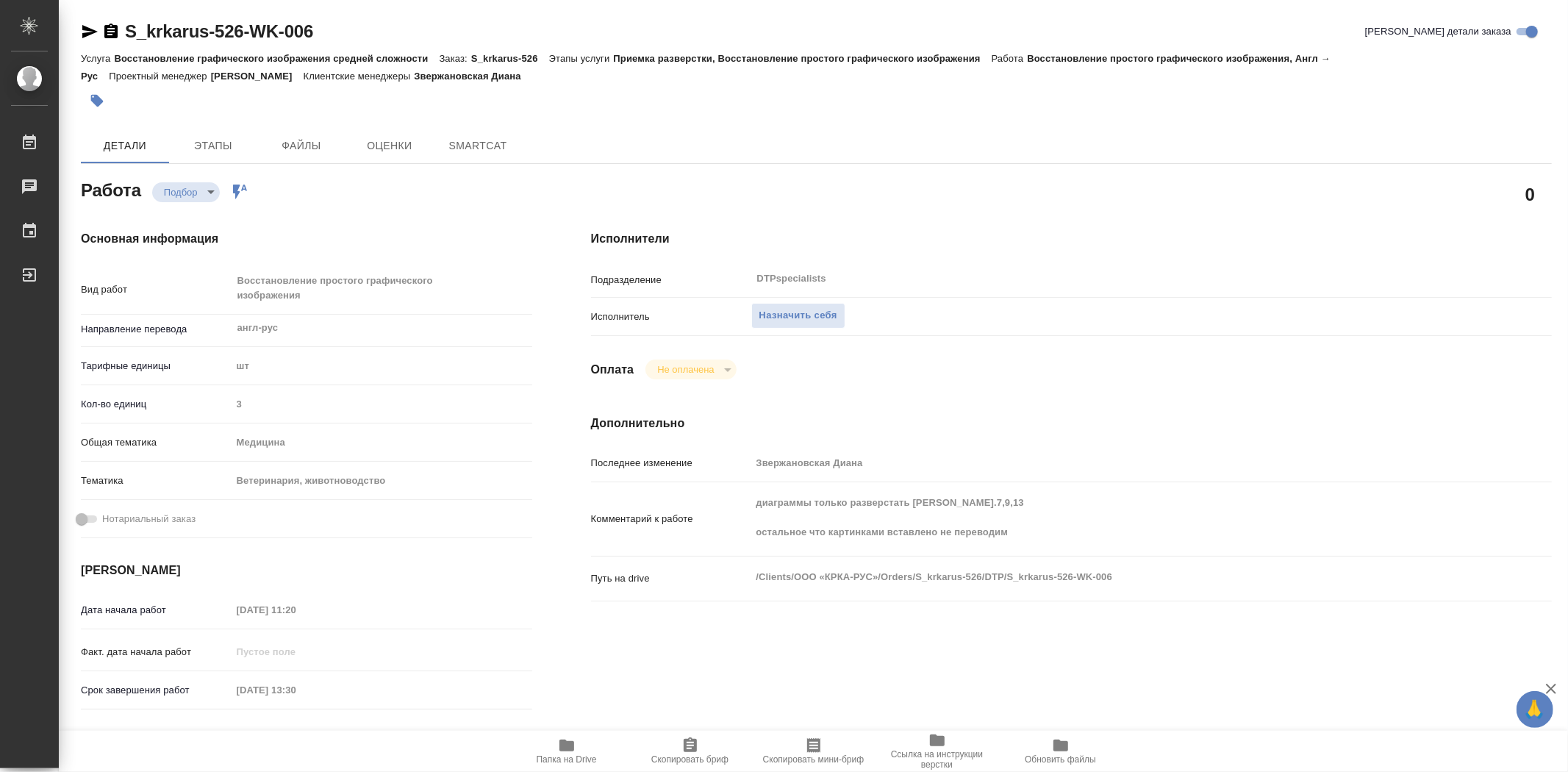
type textarea "x"
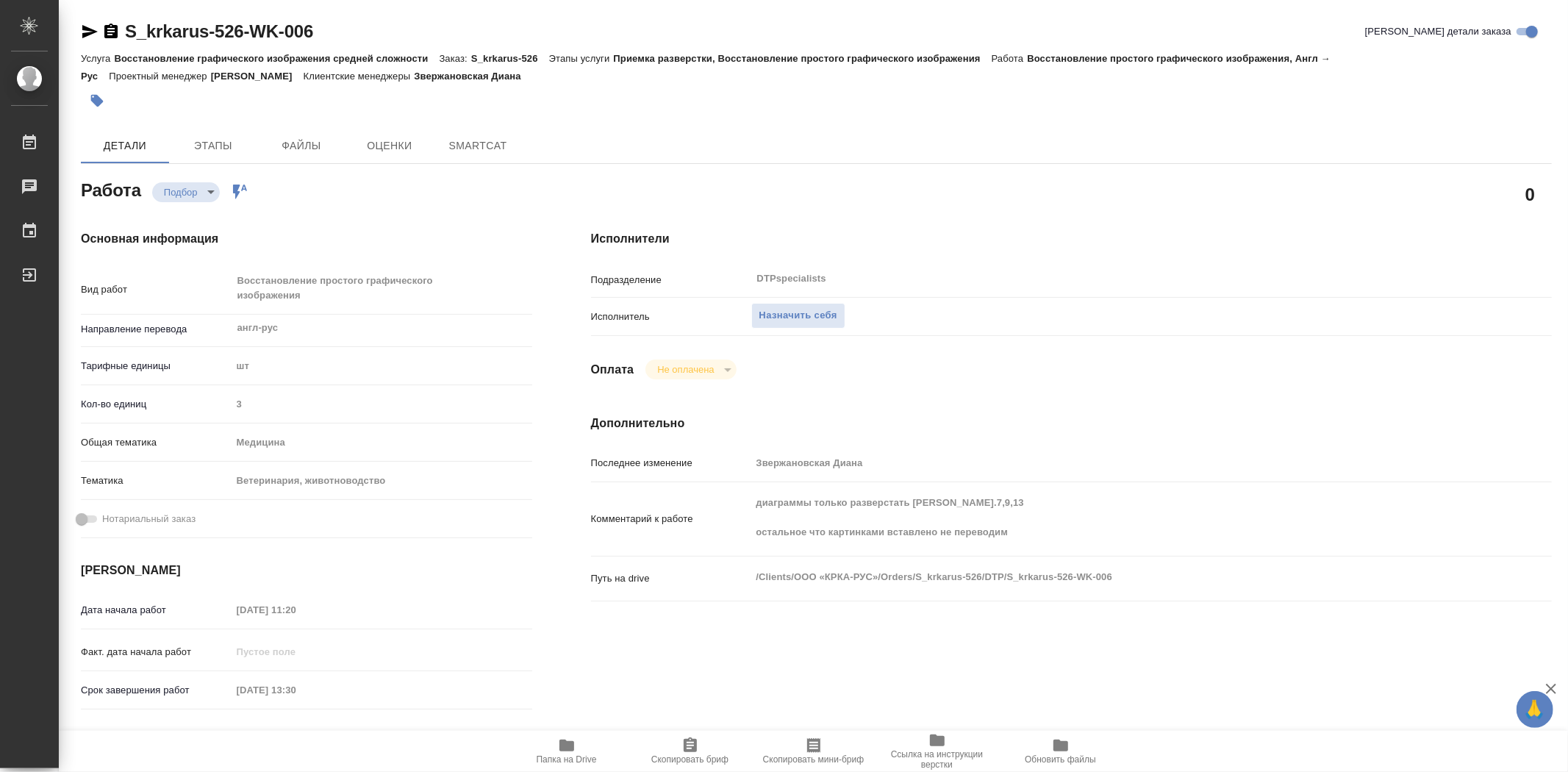
type textarea "x"
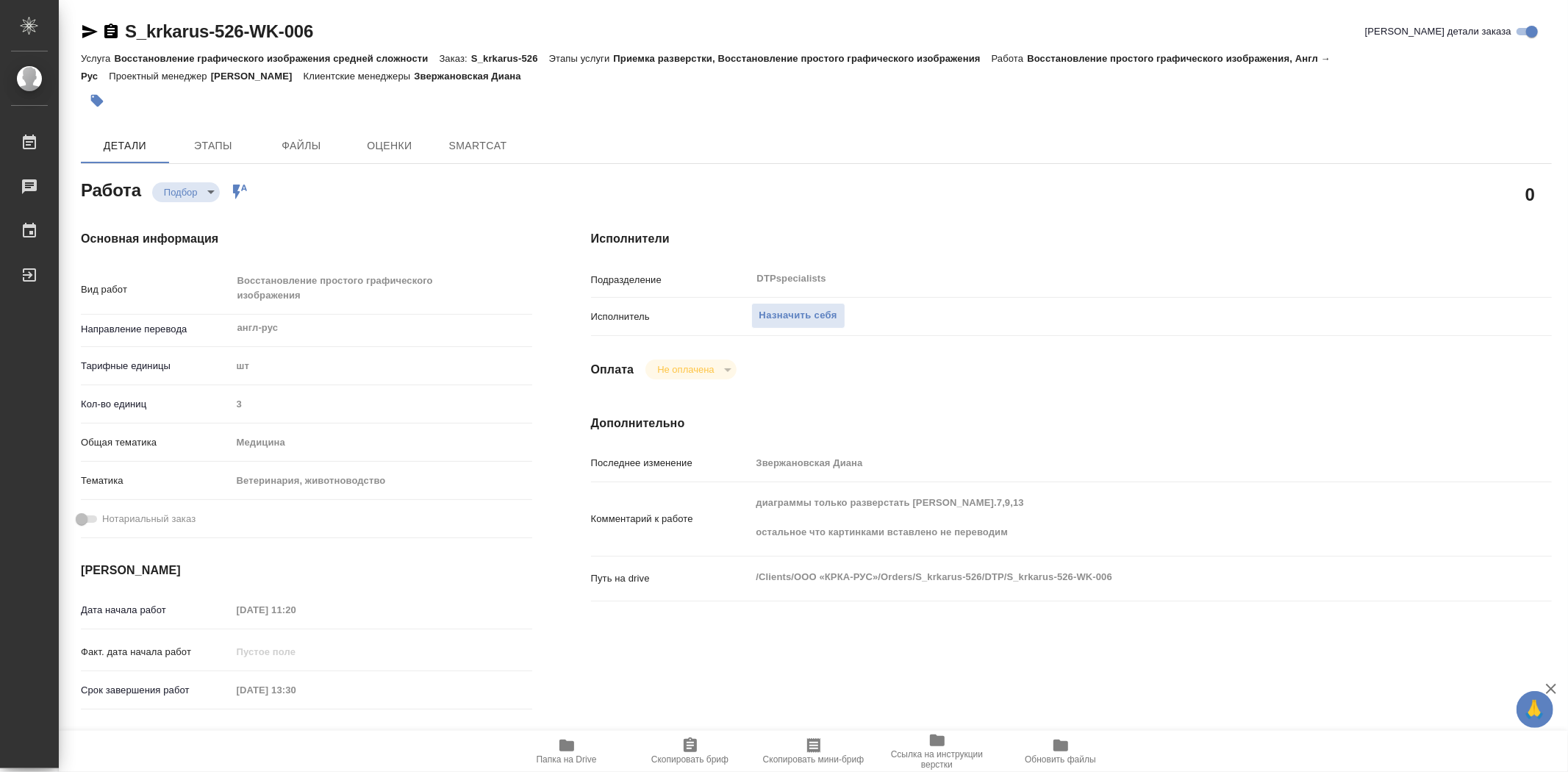
type textarea "x"
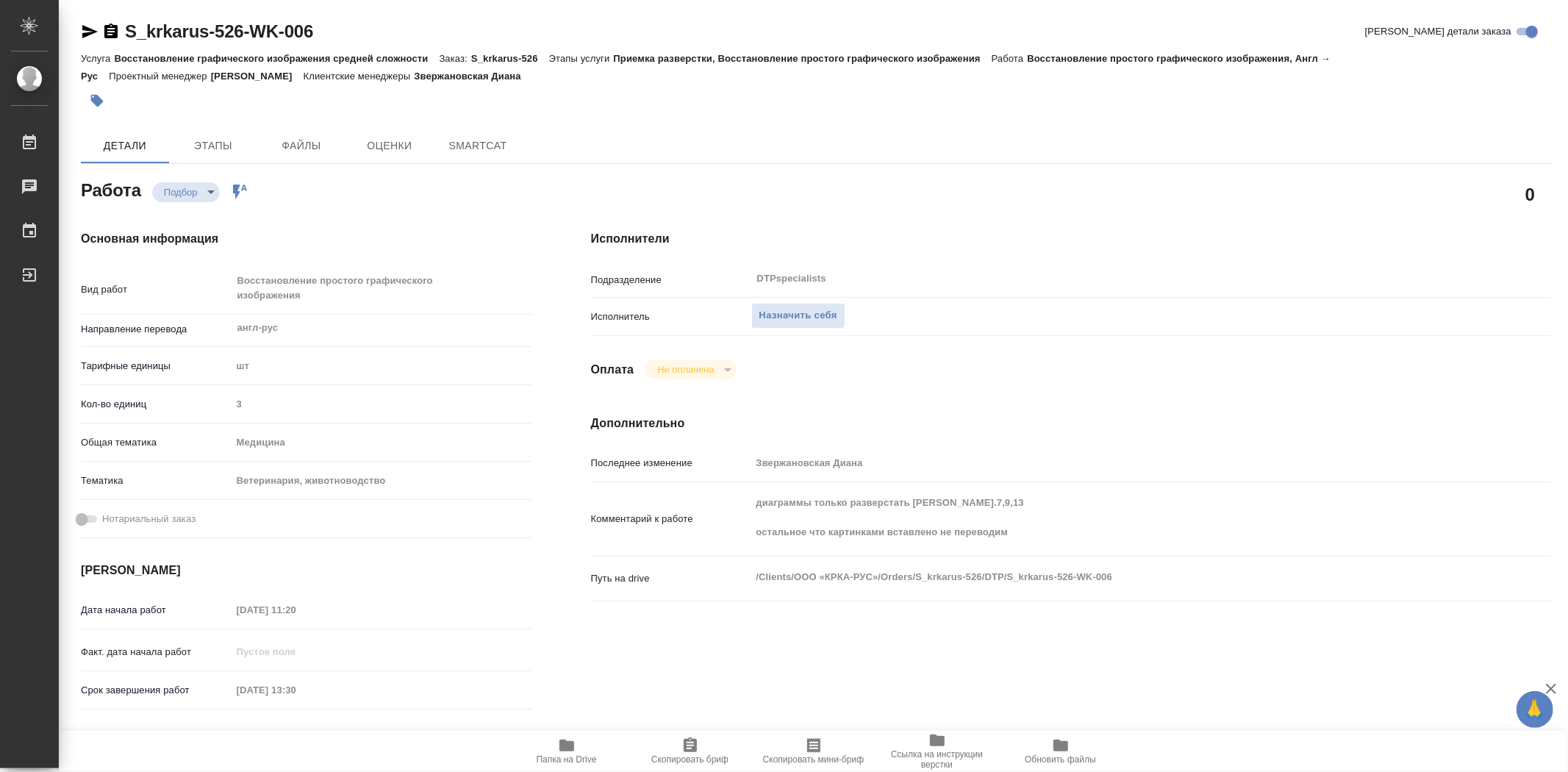
type textarea "x"
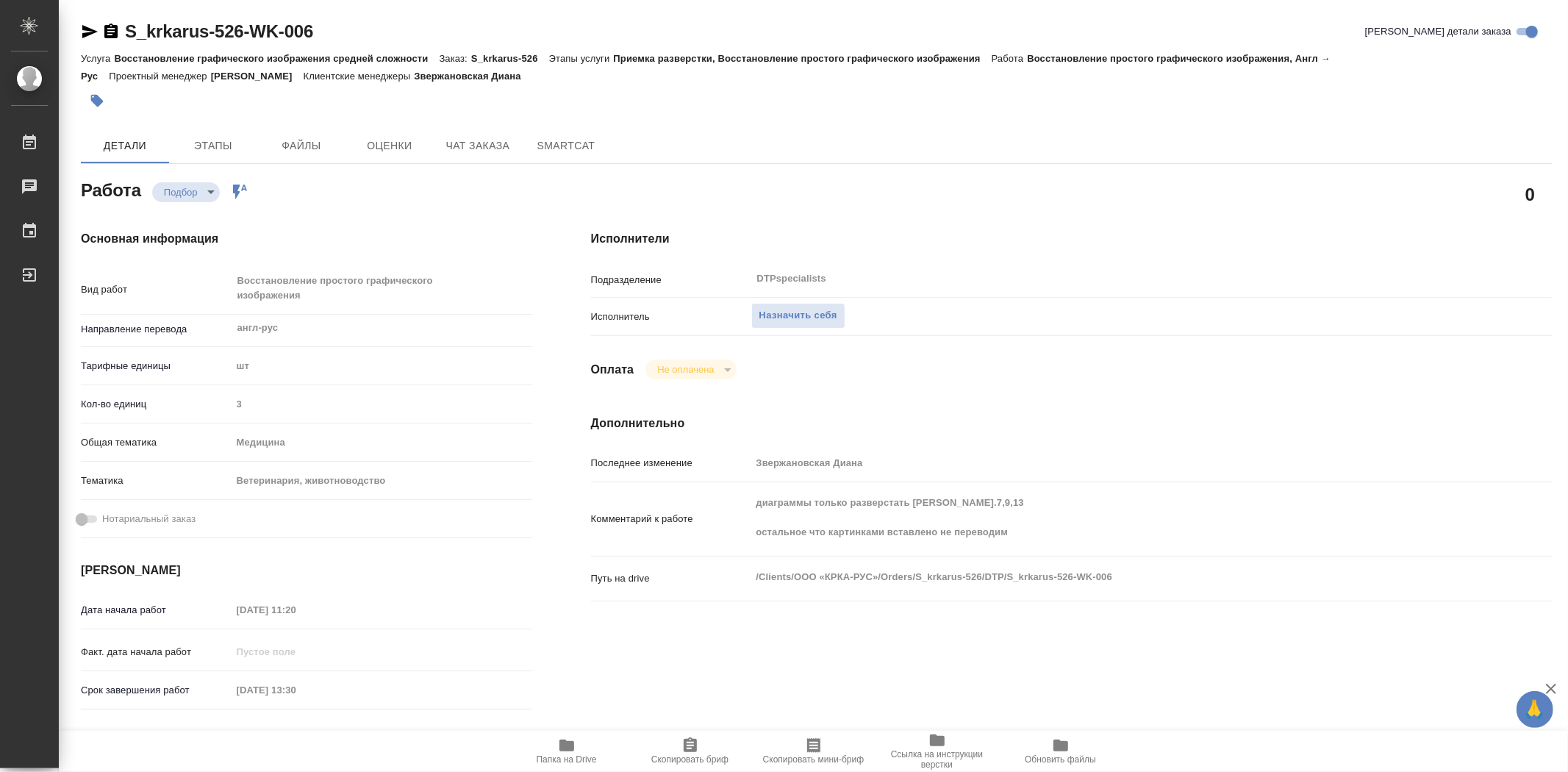
type textarea "x"
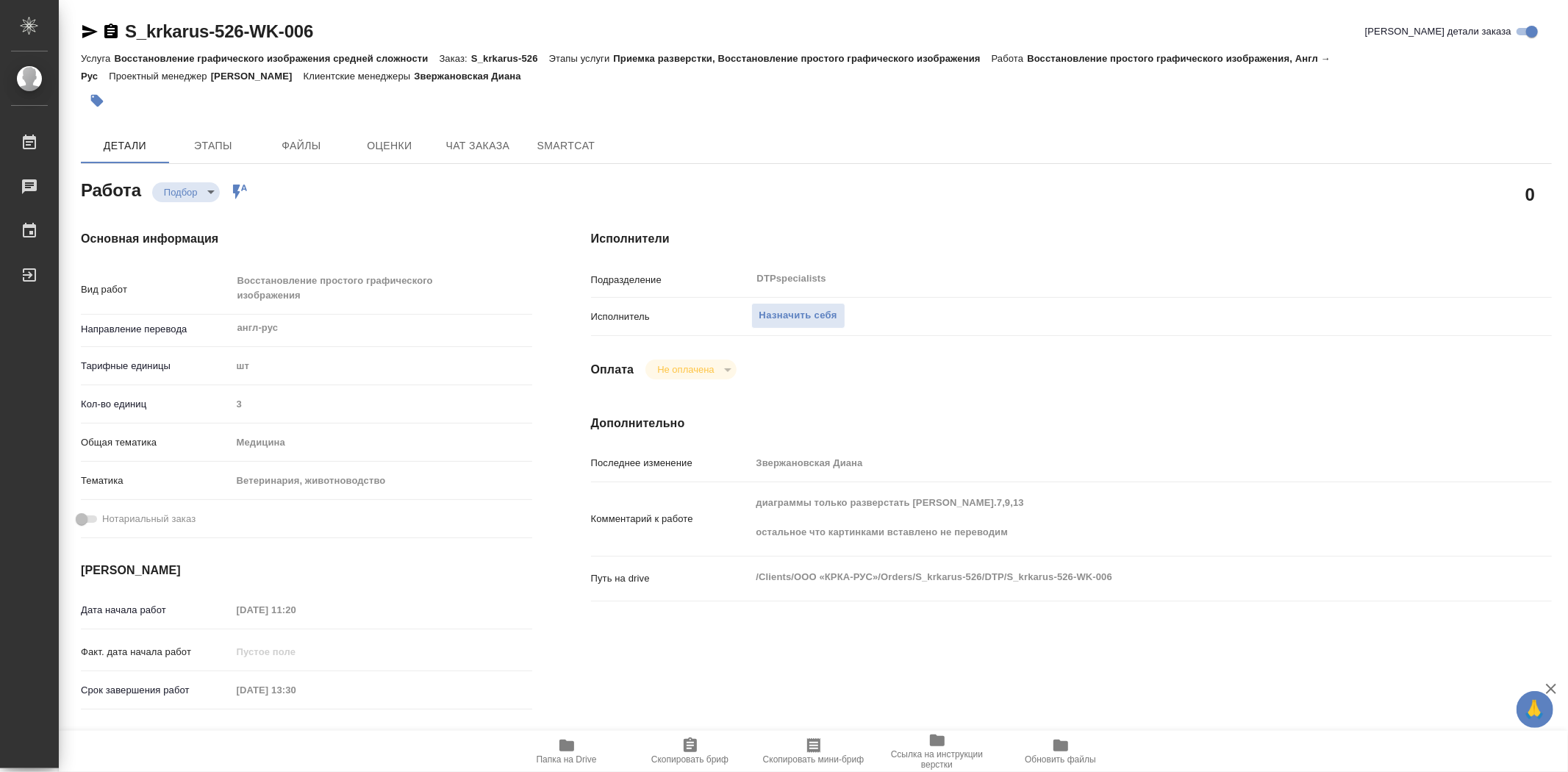
type textarea "x"
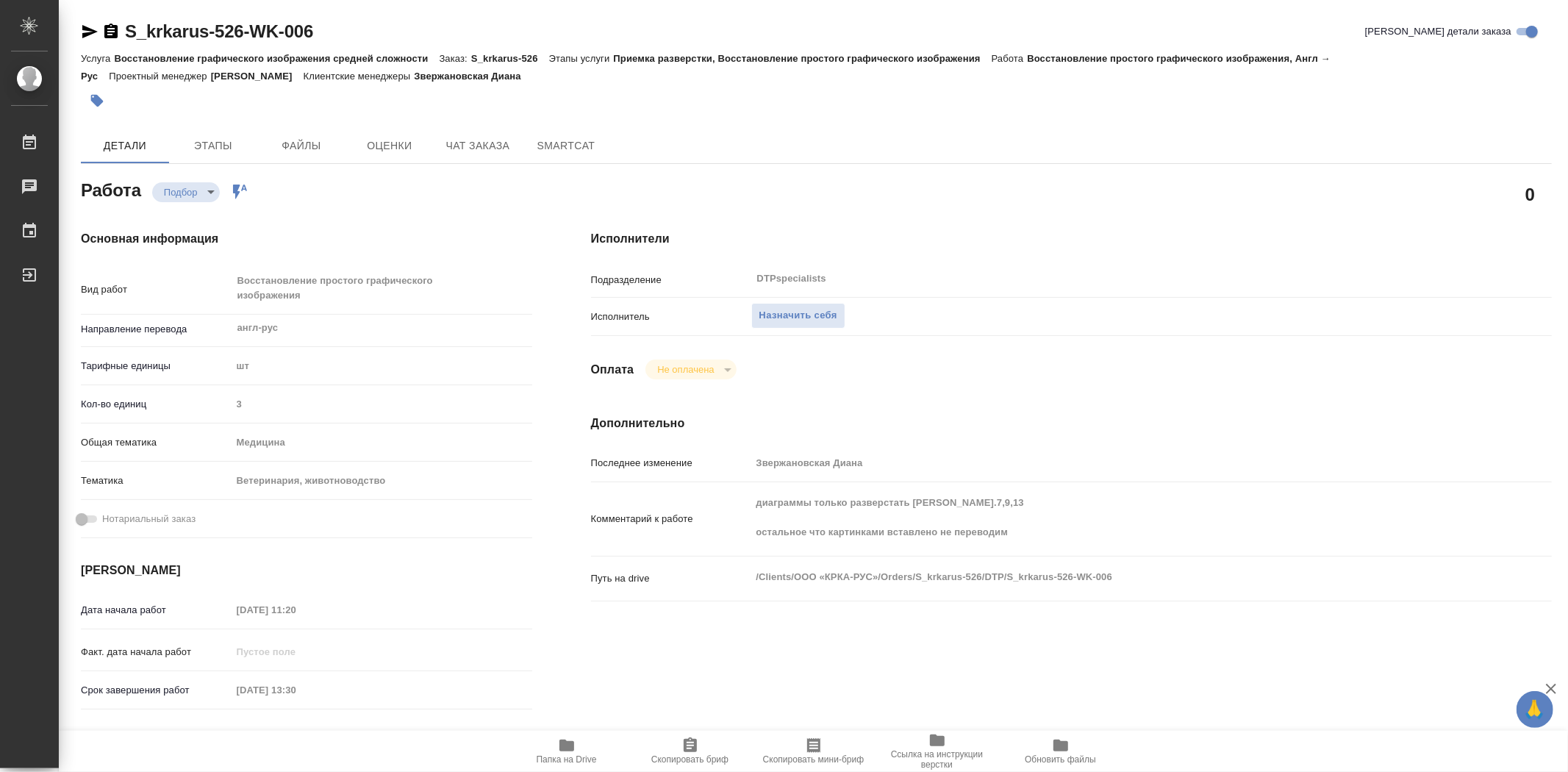
click at [574, 754] on span "Папка на Drive" at bounding box center [566, 759] width 61 height 10
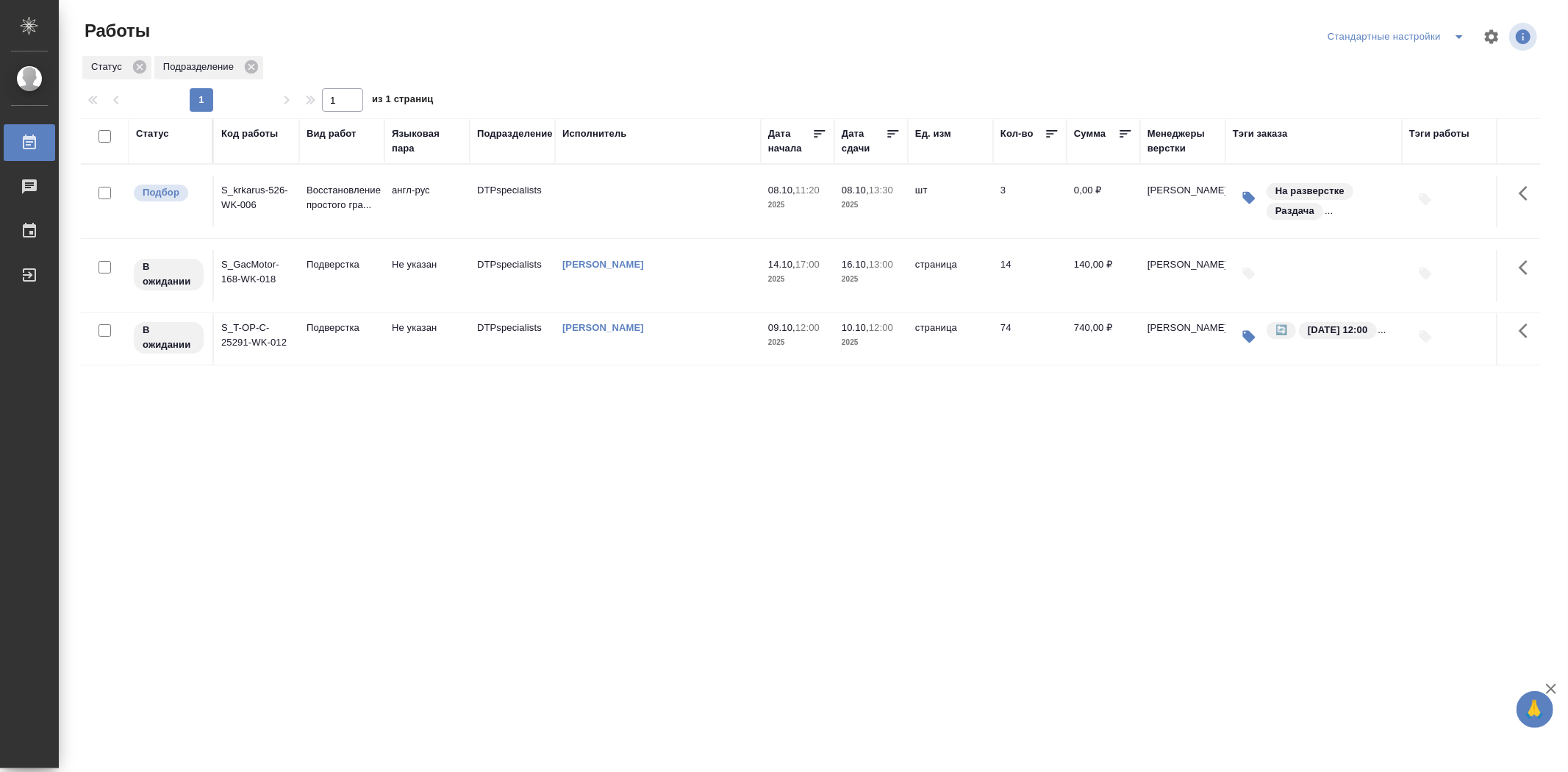
click at [196, 150] on div "Статус" at bounding box center [170, 141] width 69 height 29
click at [194, 137] on div "Статус" at bounding box center [170, 133] width 69 height 15
click at [182, 134] on div "Статус" at bounding box center [170, 133] width 69 height 15
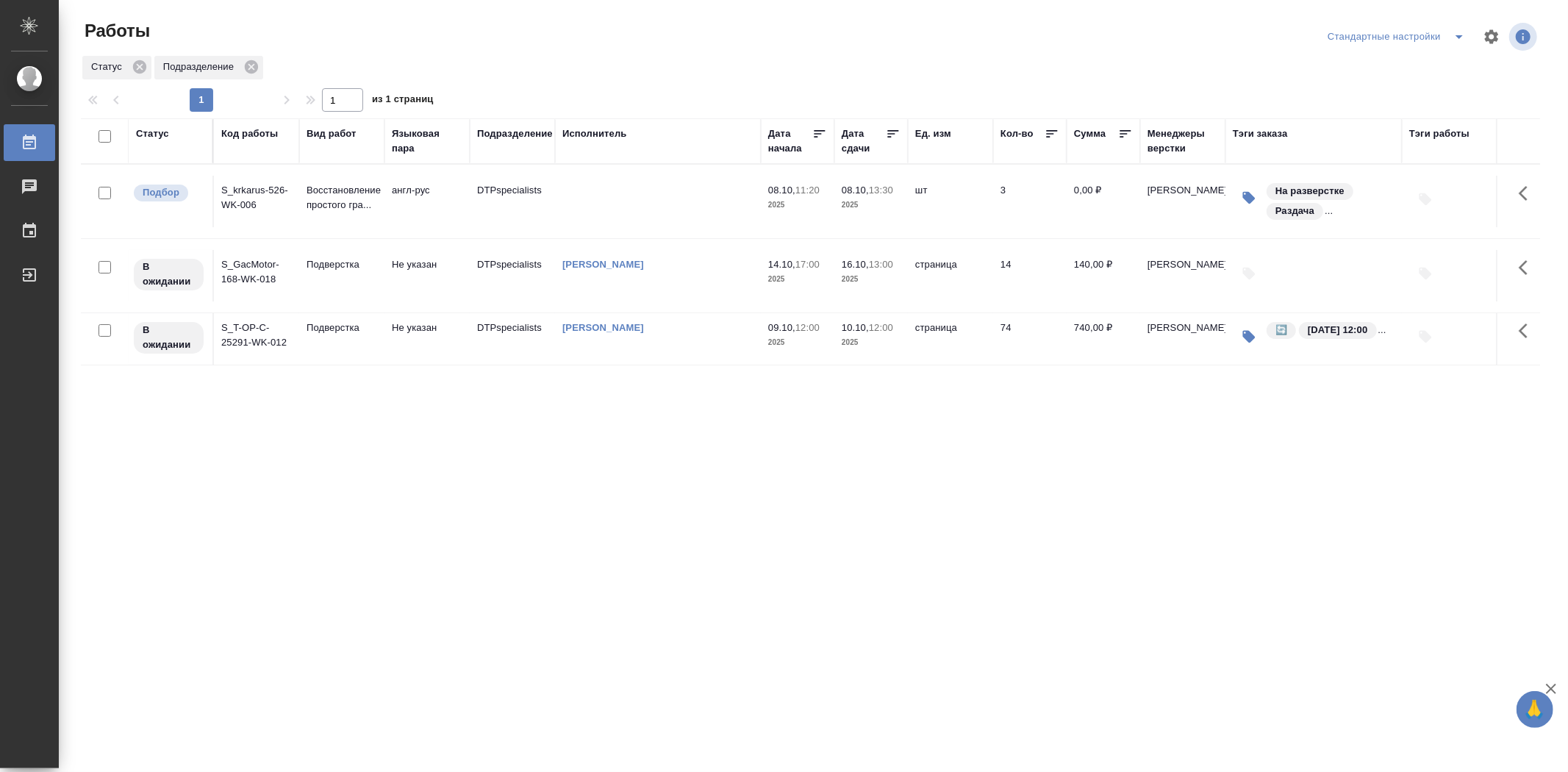
click at [197, 136] on div "Статус" at bounding box center [170, 133] width 69 height 15
click at [173, 157] on th "Статус" at bounding box center [172, 141] width 85 height 45
drag, startPoint x: 173, startPoint y: 157, endPoint x: 164, endPoint y: 156, distance: 9.1
click at [164, 156] on th "Статус" at bounding box center [172, 141] width 85 height 45
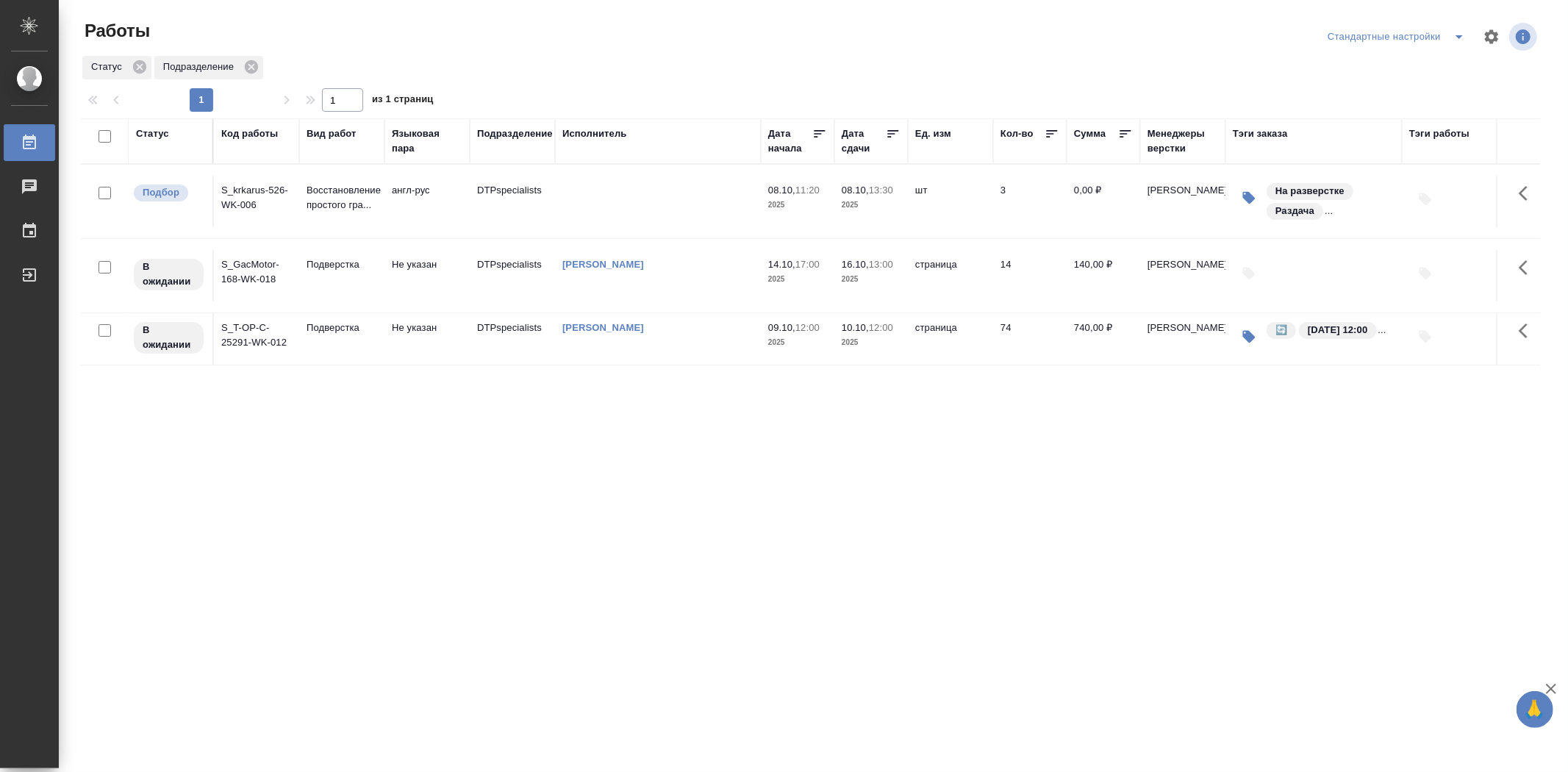
click at [202, 134] on div "Статус" at bounding box center [170, 133] width 69 height 15
click at [179, 129] on div "Статус" at bounding box center [170, 133] width 69 height 15
click at [130, 151] on th "Статус" at bounding box center [172, 141] width 85 height 45
click at [152, 162] on th "Статус" at bounding box center [172, 141] width 85 height 45
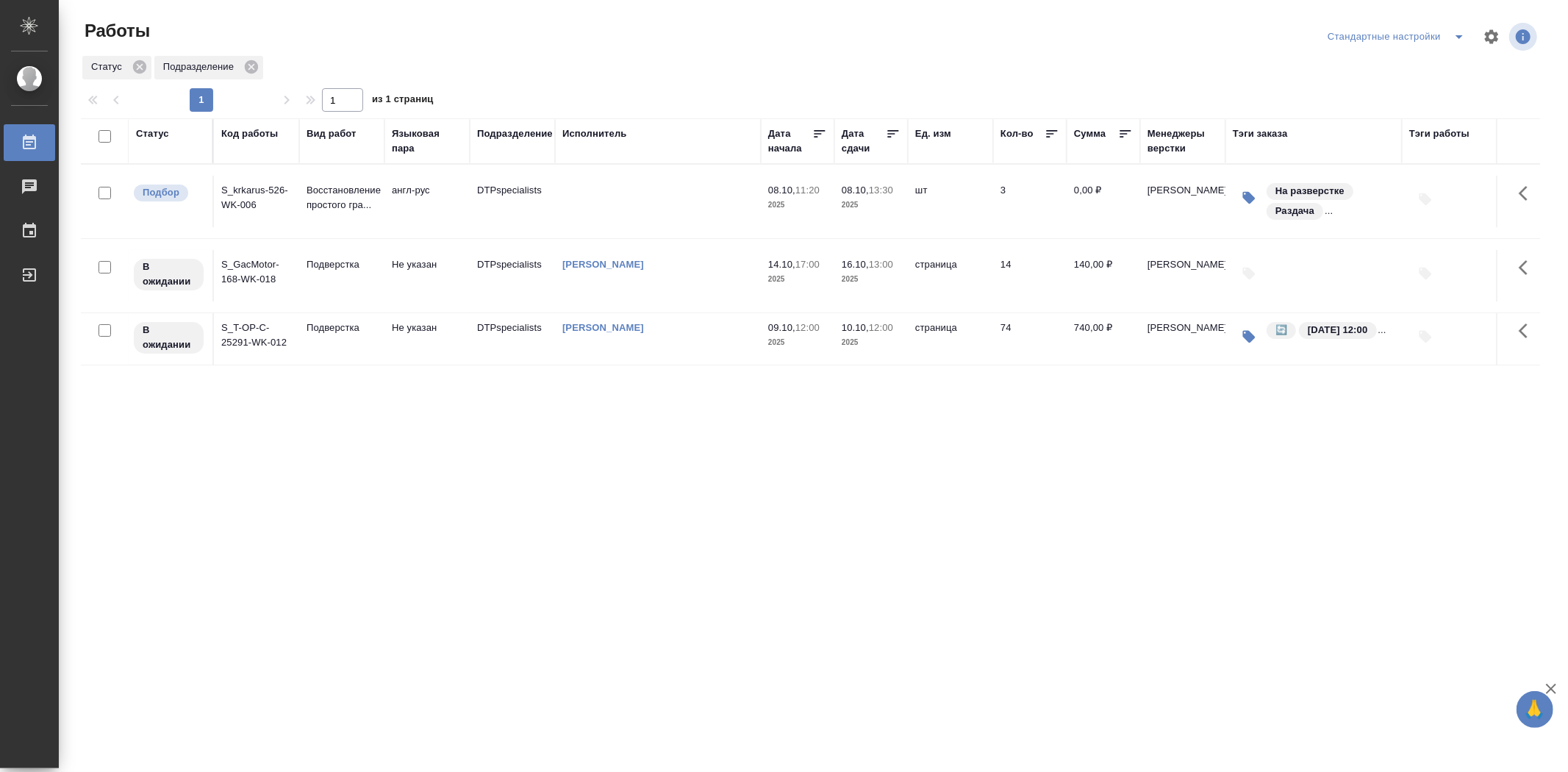
click at [169, 156] on th "Статус" at bounding box center [172, 141] width 85 height 45
click at [196, 131] on div "Статус" at bounding box center [170, 133] width 69 height 15
click at [118, 67] on p "Статус" at bounding box center [109, 67] width 36 height 15
click at [118, 68] on p "Статус" at bounding box center [109, 67] width 36 height 15
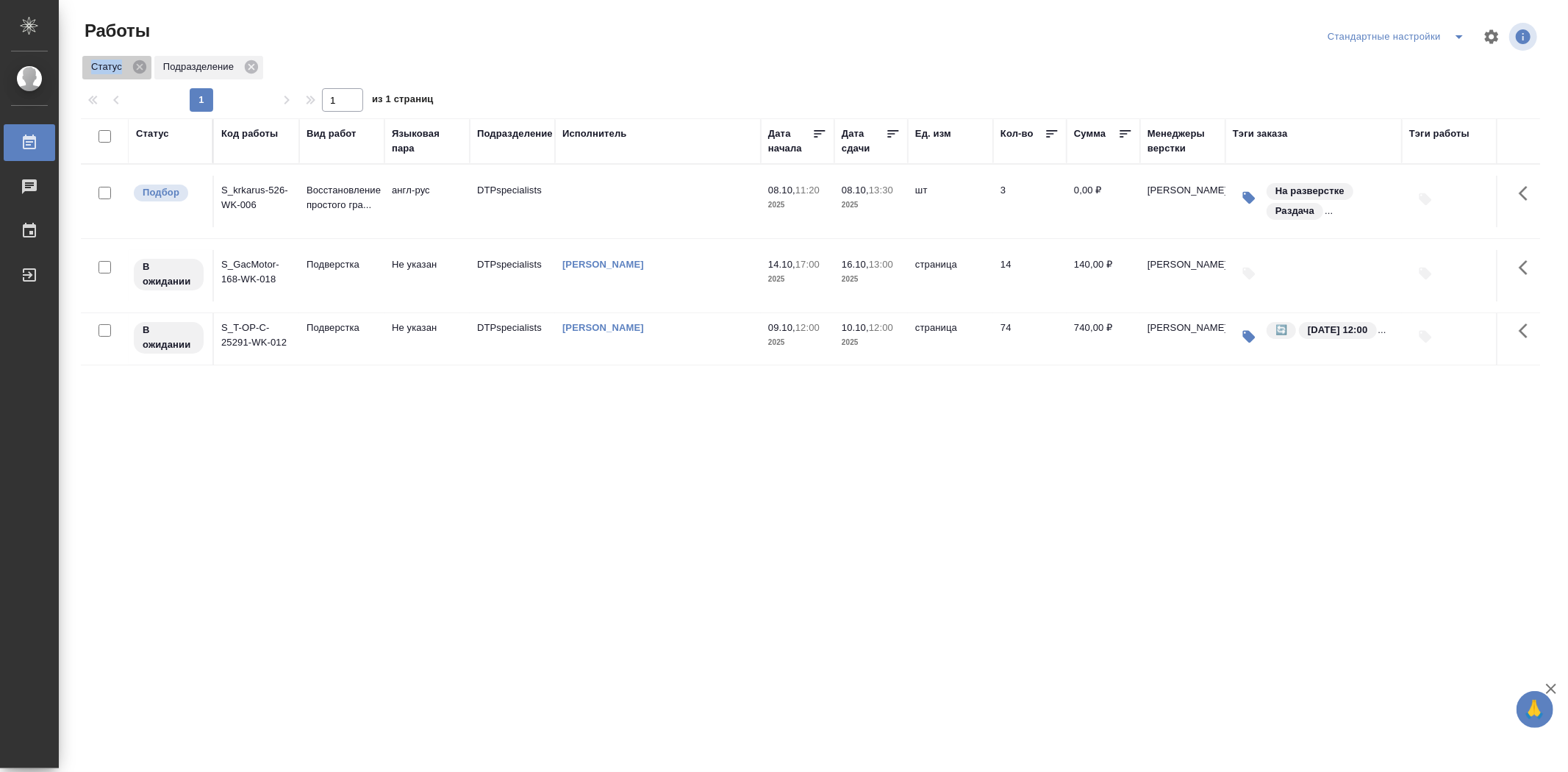
click at [118, 68] on p "Статус" at bounding box center [109, 67] width 36 height 15
click at [198, 136] on div "Статус" at bounding box center [170, 133] width 69 height 15
click at [196, 136] on div "Статус" at bounding box center [170, 133] width 69 height 15
click at [200, 152] on div "Статус" at bounding box center [170, 141] width 69 height 29
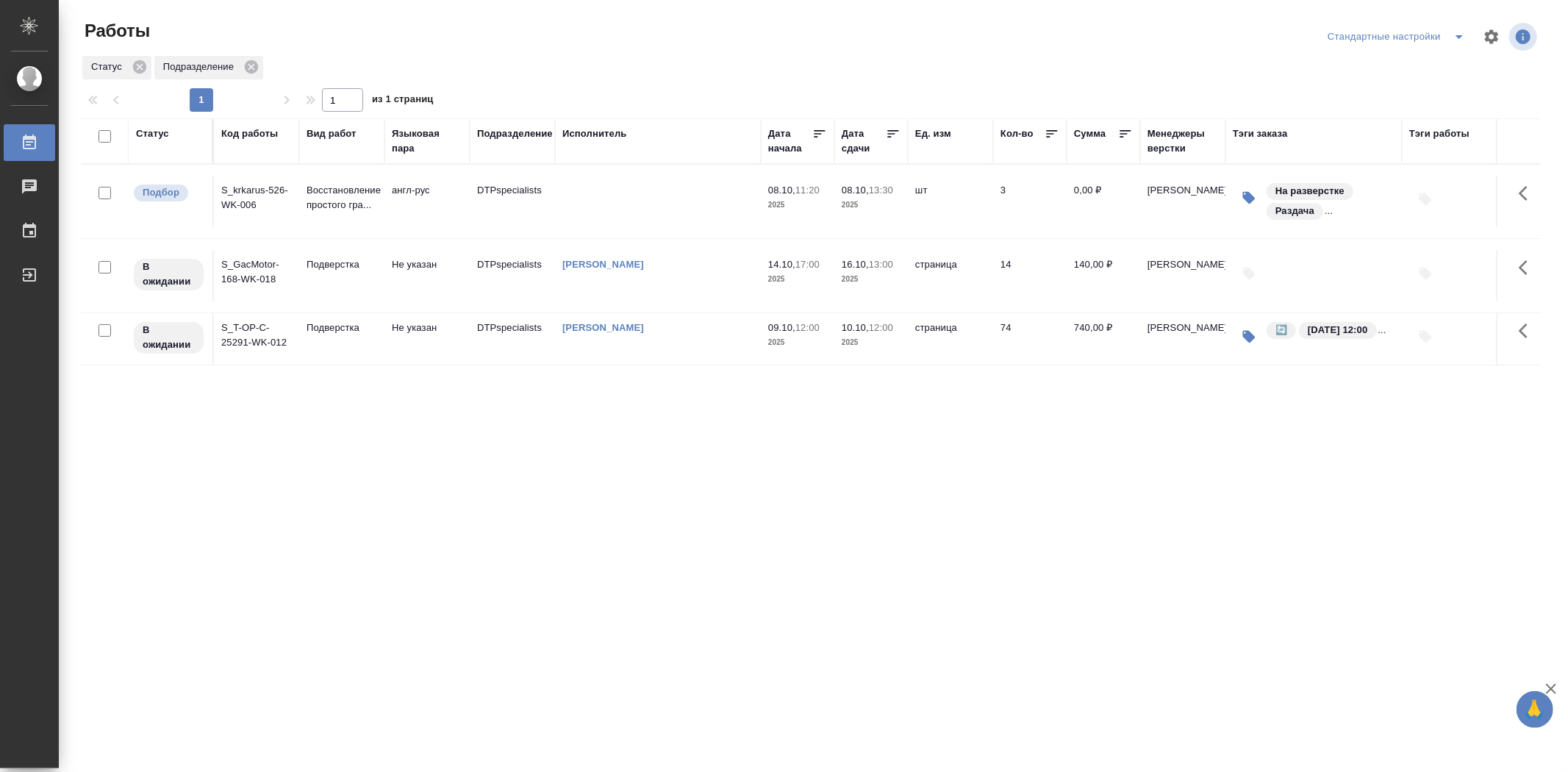
click at [200, 152] on div "Статус" at bounding box center [170, 141] width 69 height 29
click at [195, 145] on div "Статус" at bounding box center [170, 141] width 69 height 29
click at [155, 148] on div "Статус" at bounding box center [170, 141] width 69 height 29
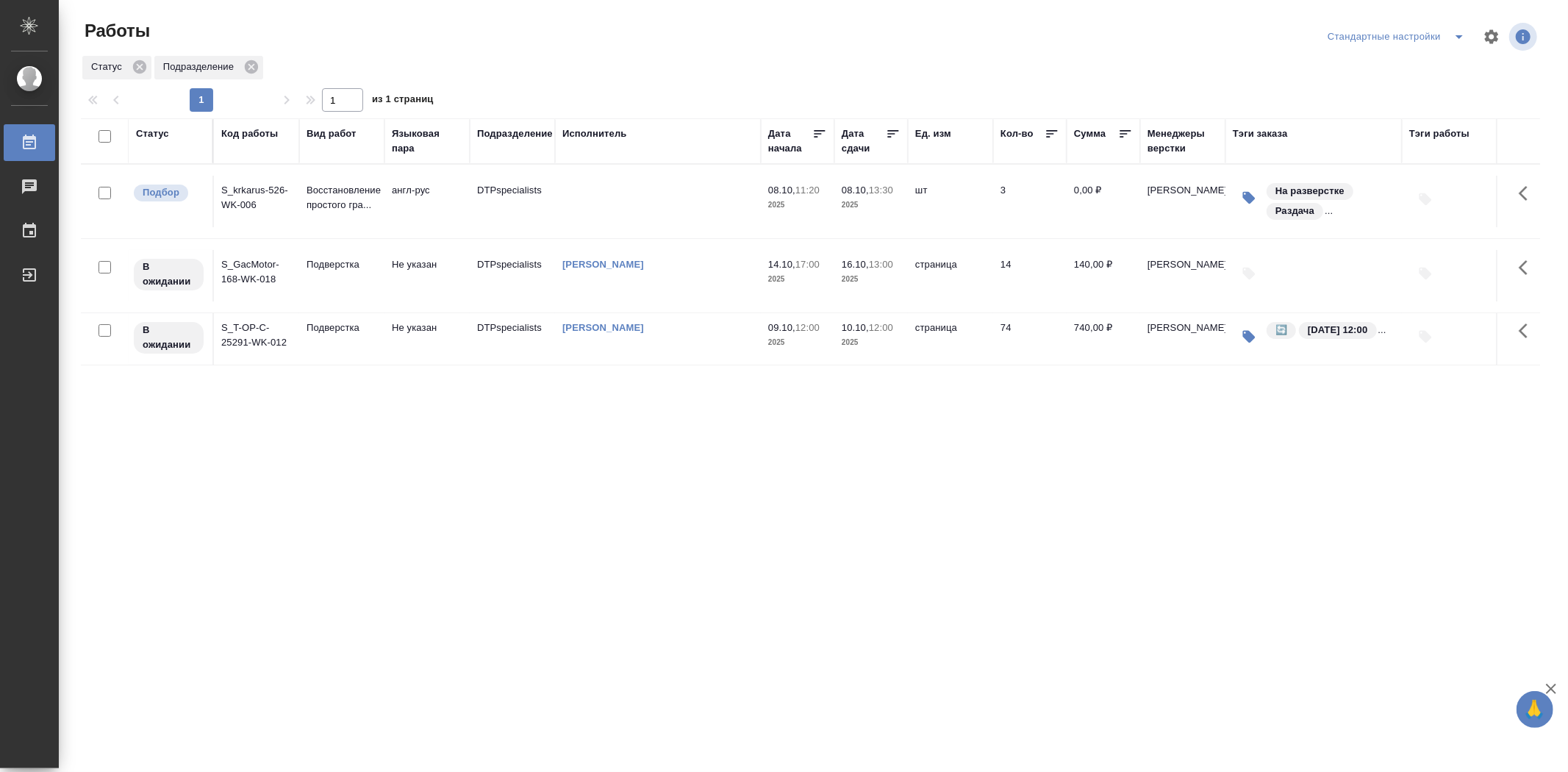
click at [200, 151] on div "Статус" at bounding box center [170, 141] width 69 height 29
click at [193, 143] on div "Статус" at bounding box center [170, 141] width 69 height 29
click at [181, 129] on div "Статус" at bounding box center [170, 133] width 69 height 15
drag, startPoint x: 181, startPoint y: 129, endPoint x: 161, endPoint y: 152, distance: 30.5
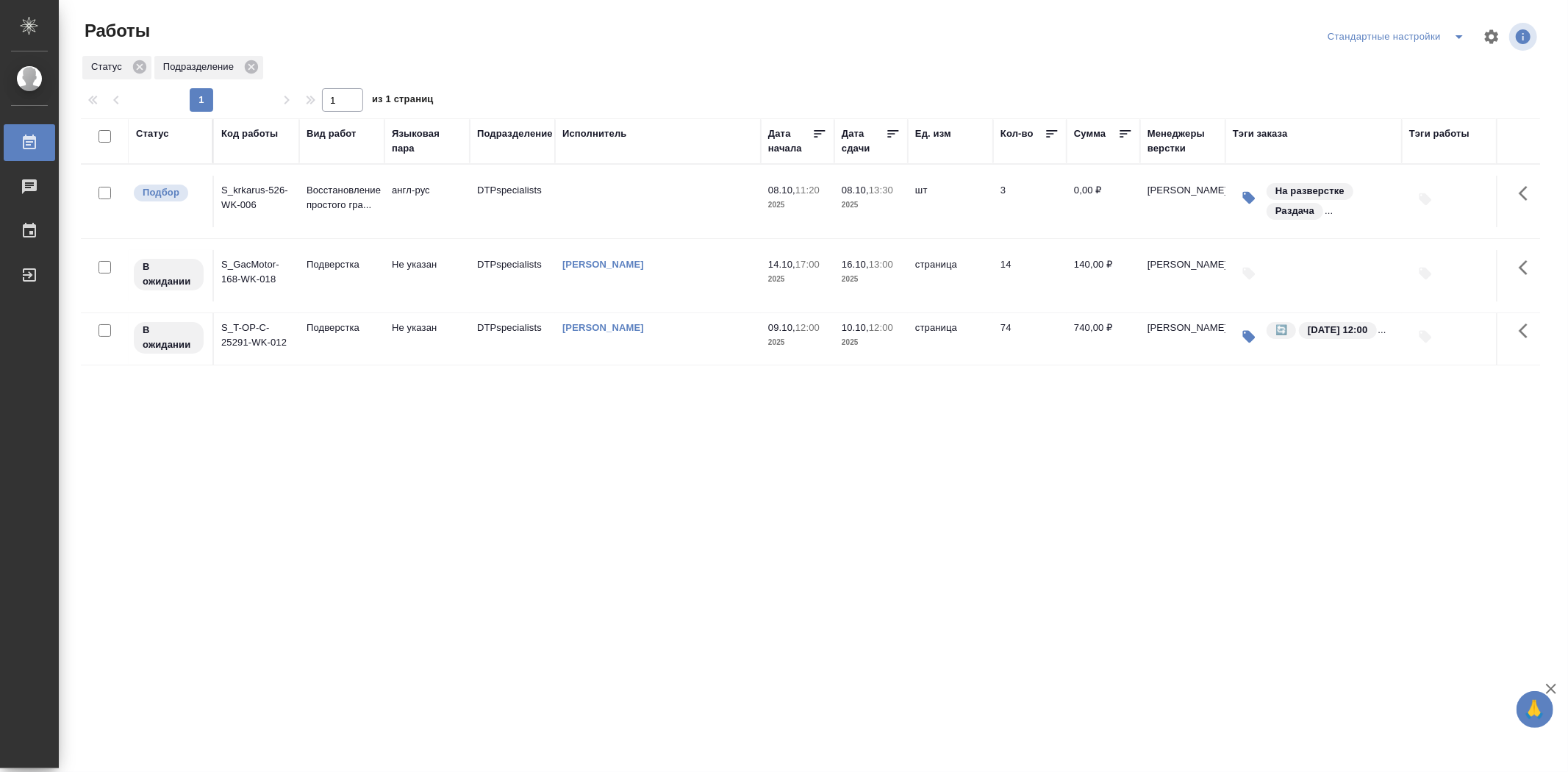
click at [181, 130] on div "Статус" at bounding box center [170, 133] width 69 height 15
click at [153, 155] on div "Статус" at bounding box center [170, 141] width 69 height 29
click at [196, 150] on div "Статус" at bounding box center [170, 141] width 69 height 29
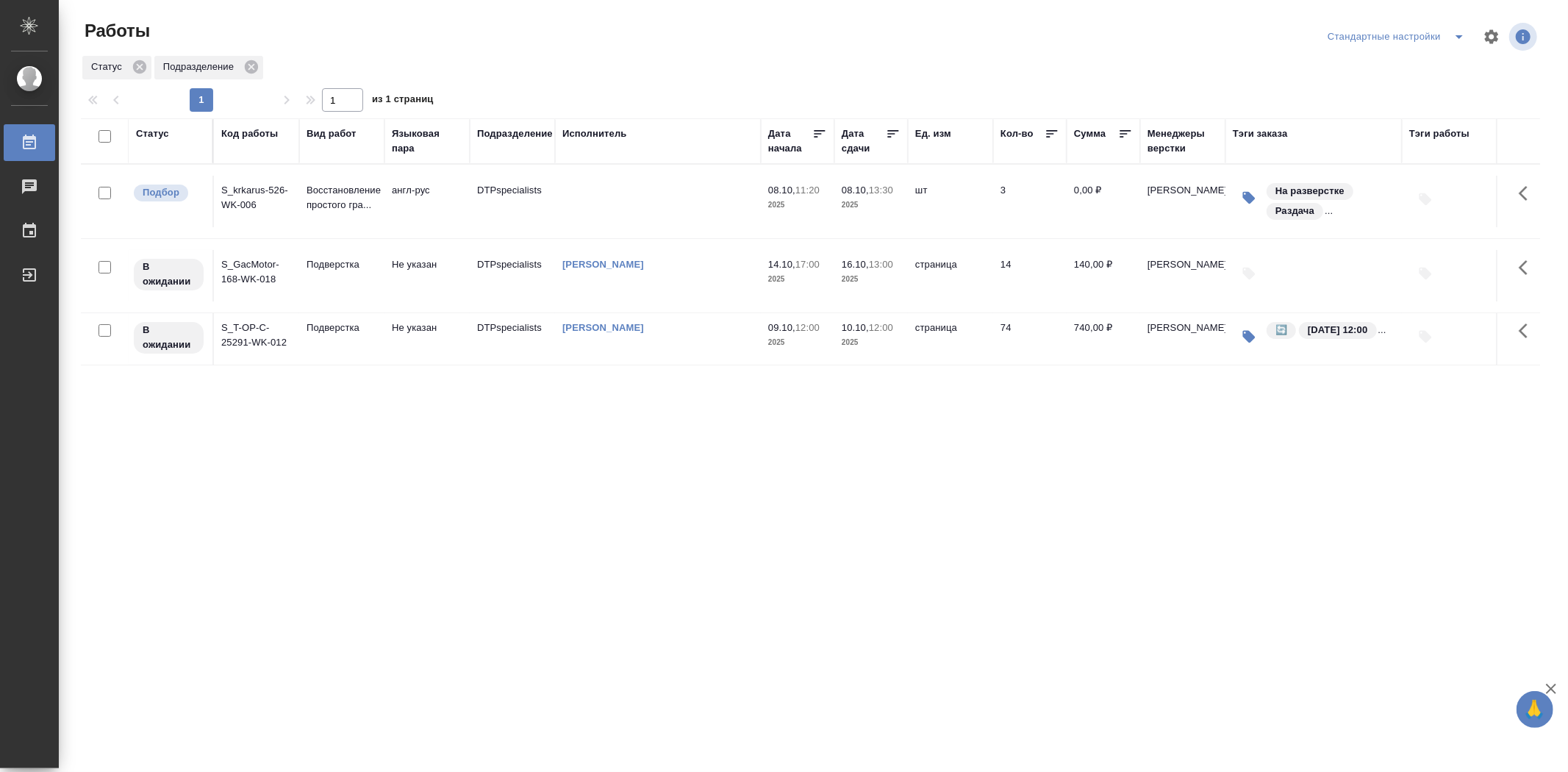
click at [189, 160] on th "Статус" at bounding box center [172, 141] width 85 height 45
click at [174, 157] on th "Статус" at bounding box center [172, 141] width 85 height 45
drag, startPoint x: 167, startPoint y: 147, endPoint x: 155, endPoint y: 149, distance: 12.2
click at [155, 149] on div "Статус" at bounding box center [170, 141] width 69 height 29
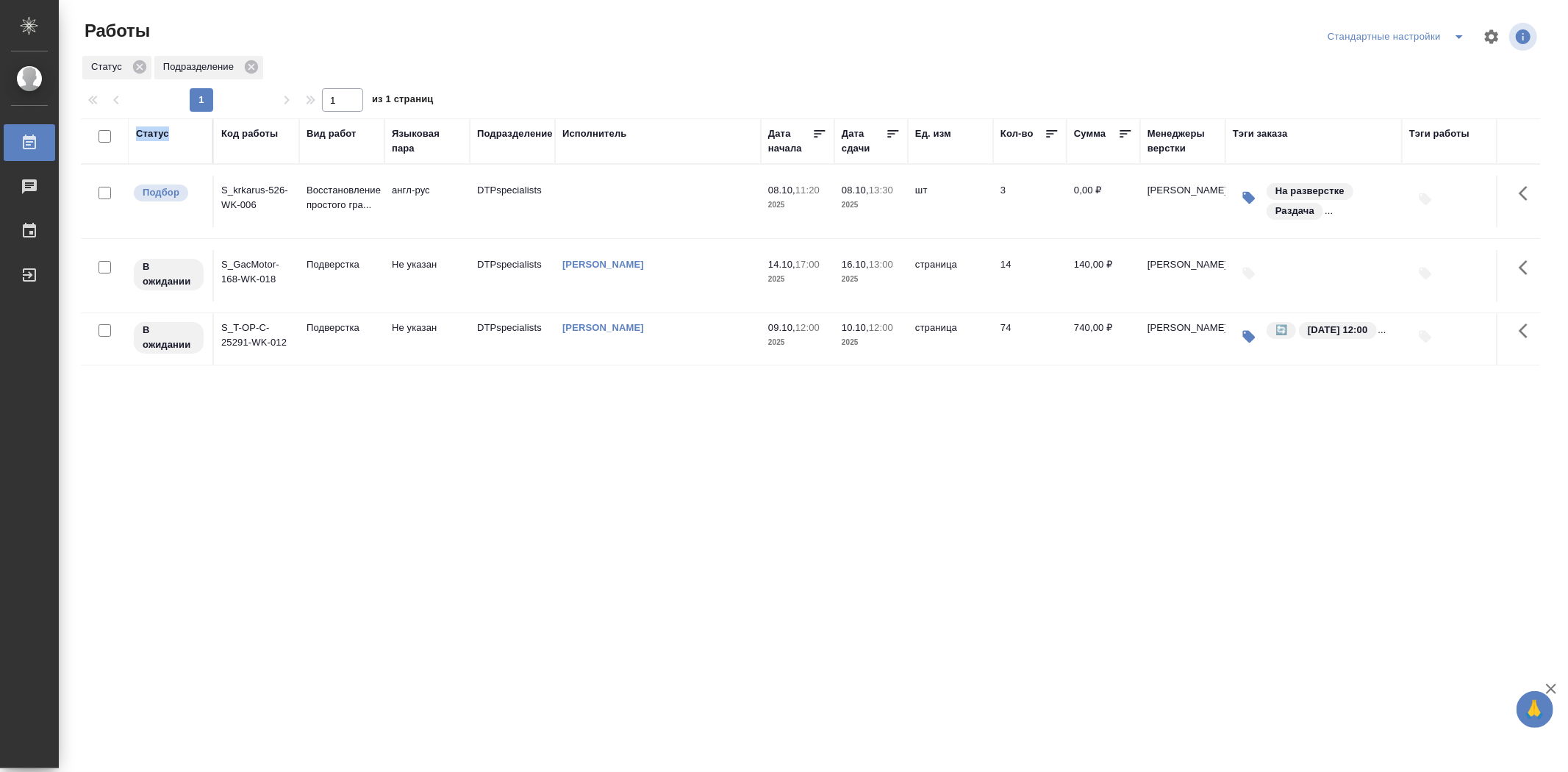
click at [155, 149] on div "Статус" at bounding box center [170, 141] width 69 height 29
click at [132, 153] on th "Статус" at bounding box center [172, 141] width 85 height 45
click at [415, 437] on div "Статус Код работы Вид работ Языковая пара Подразделение Исполнитель Дата начала…" at bounding box center [810, 383] width 1460 height 529
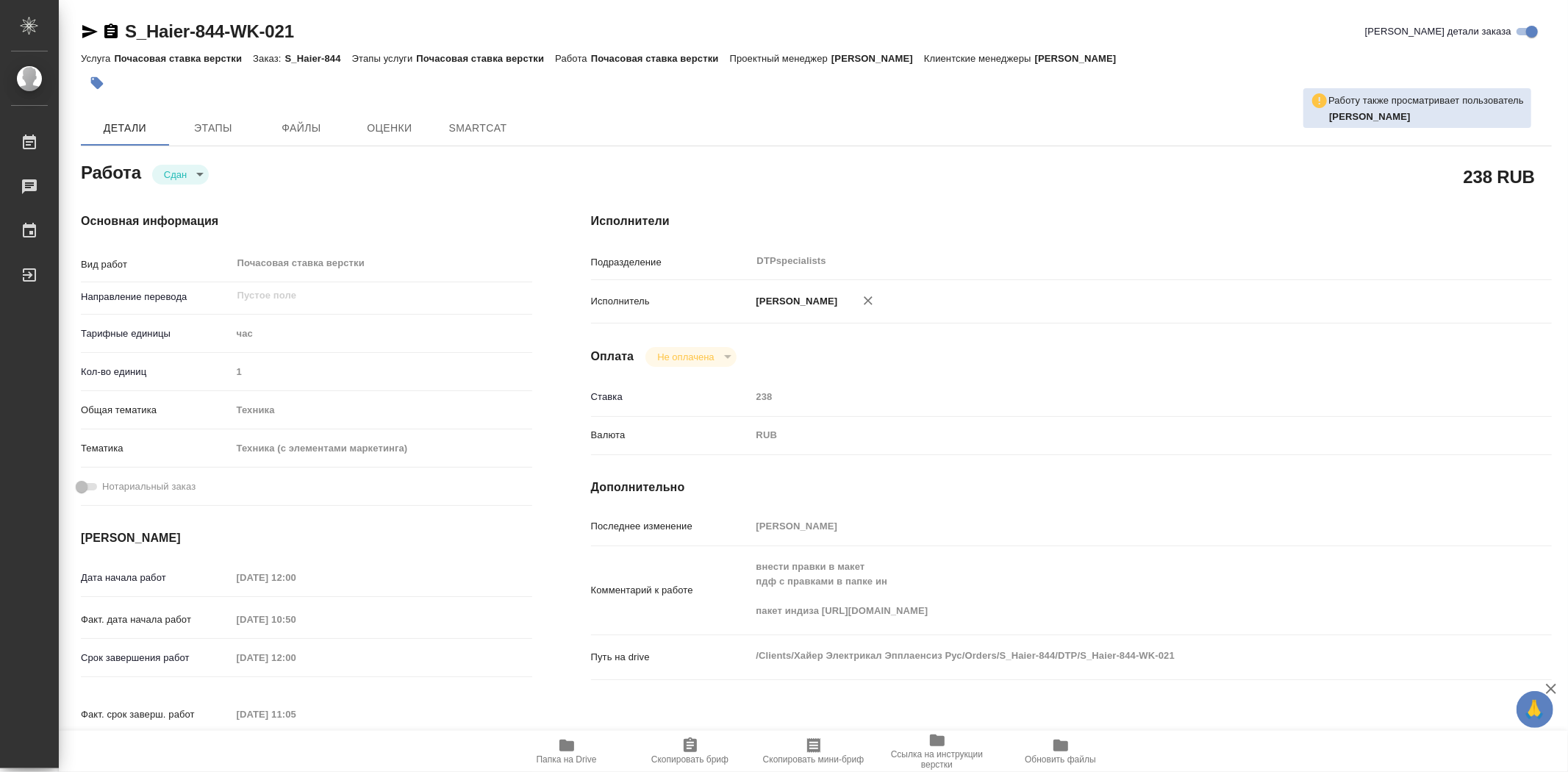
type textarea "x"
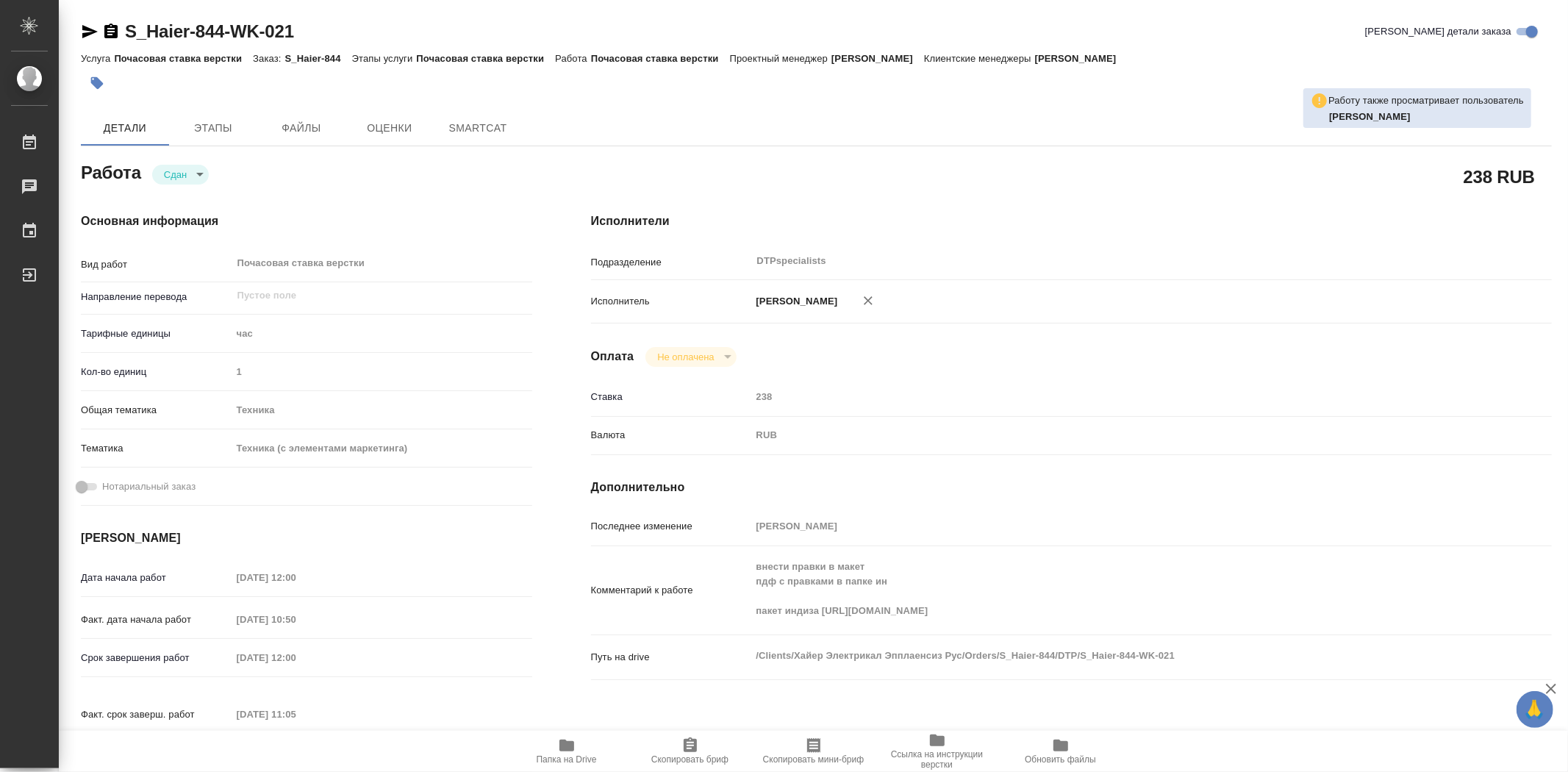
type textarea "x"
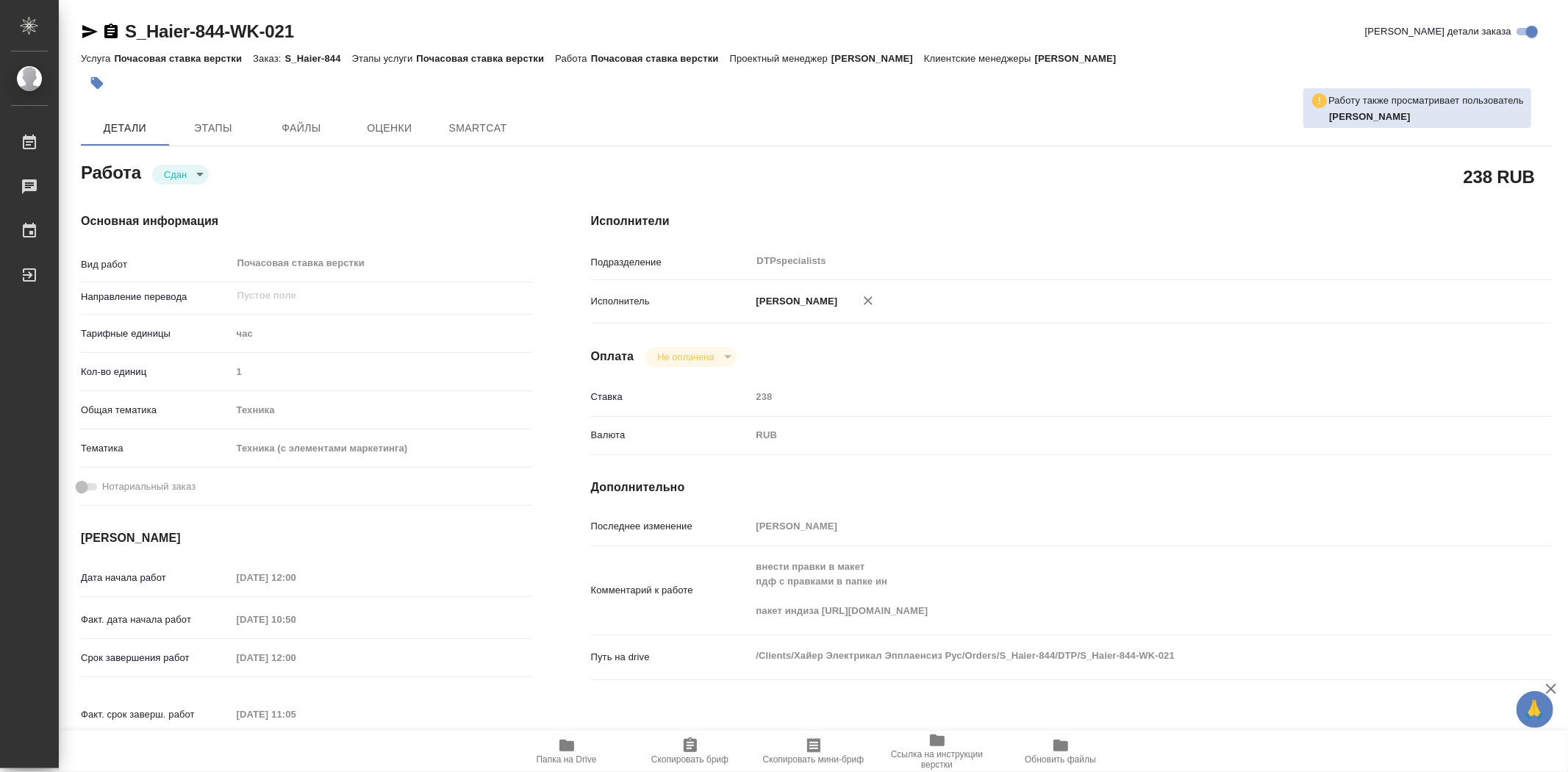
type textarea "x"
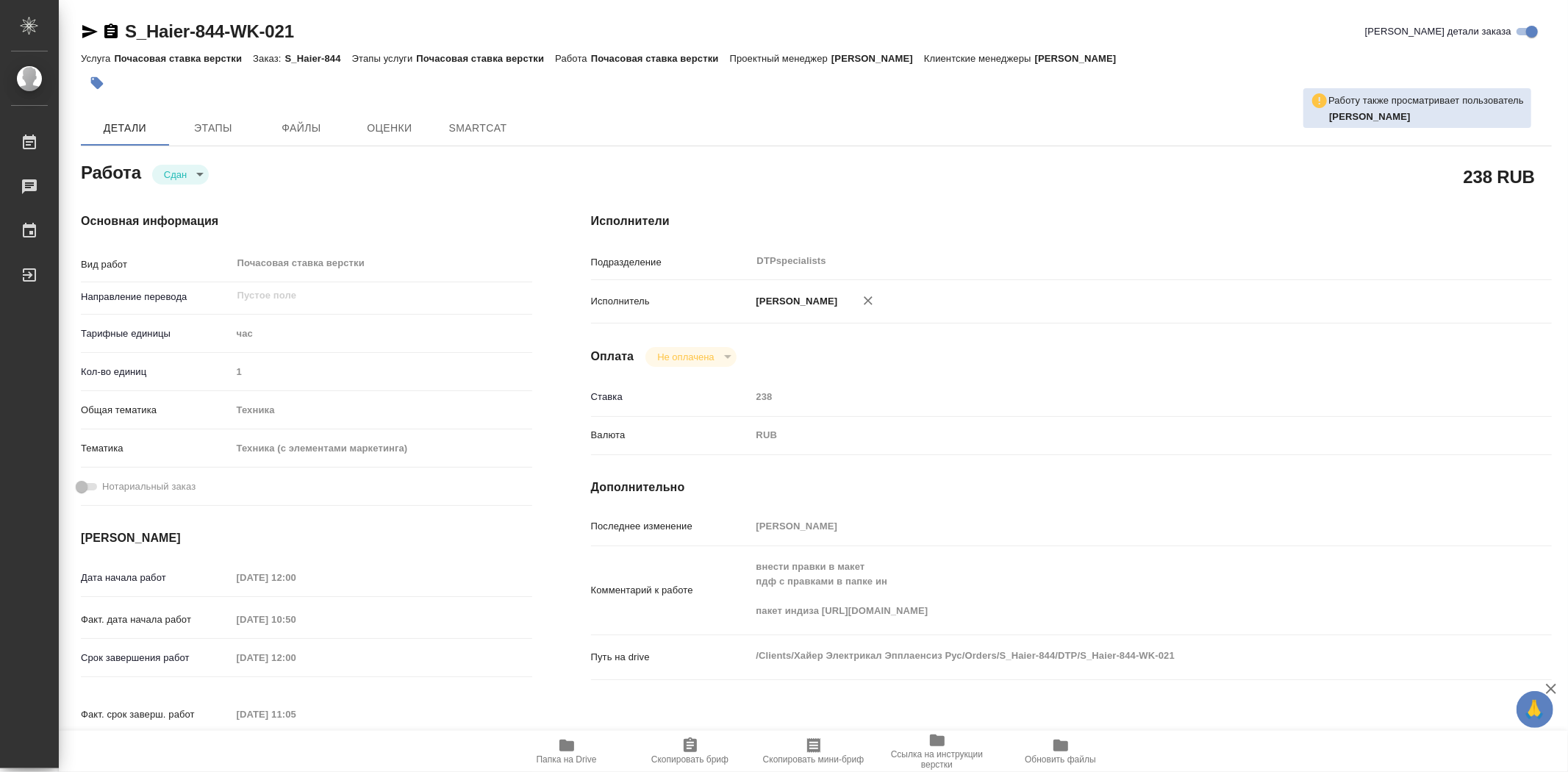
type textarea "x"
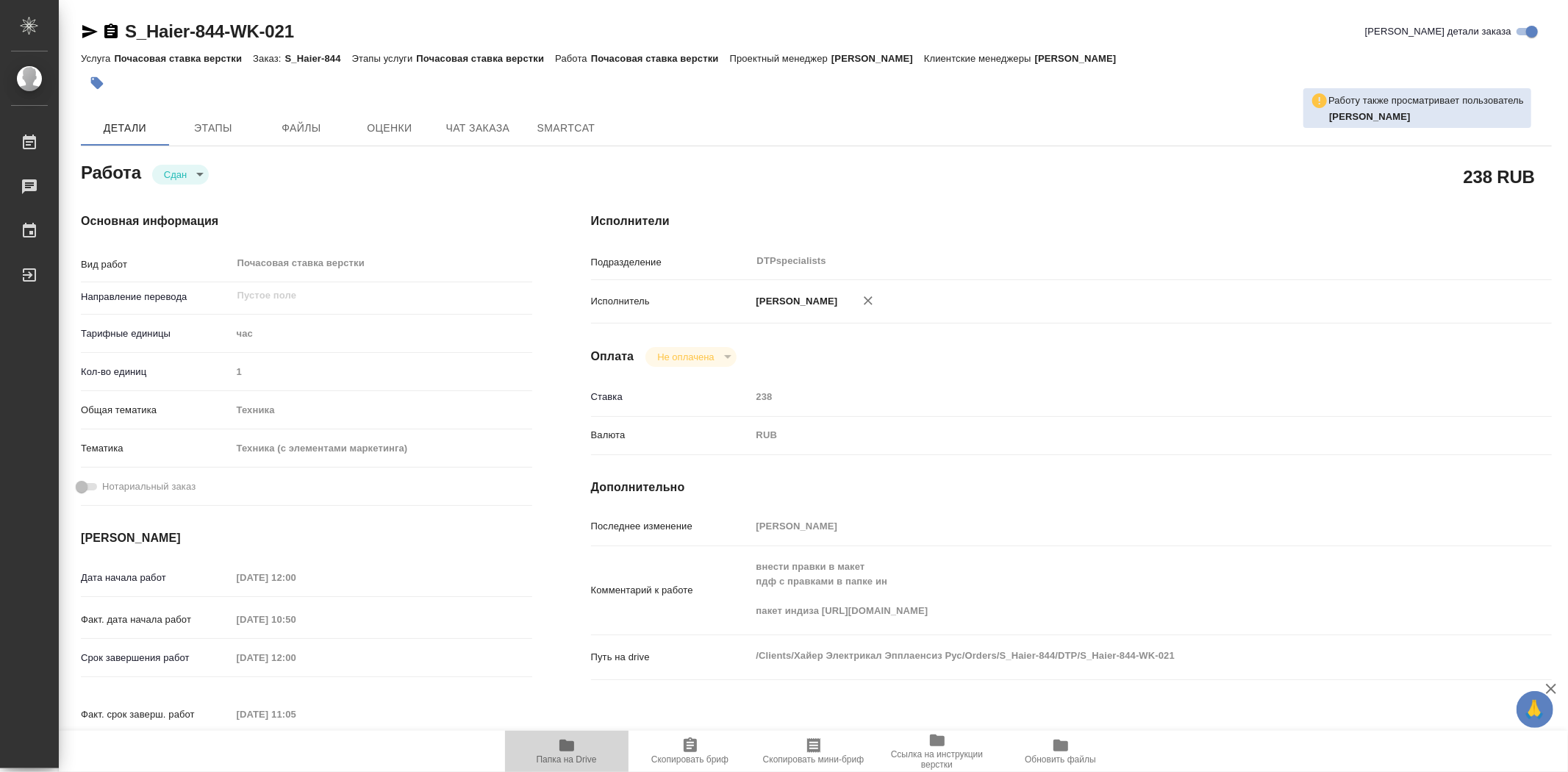
click at [571, 753] on icon "button" at bounding box center [566, 746] width 18 height 18
type textarea "x"
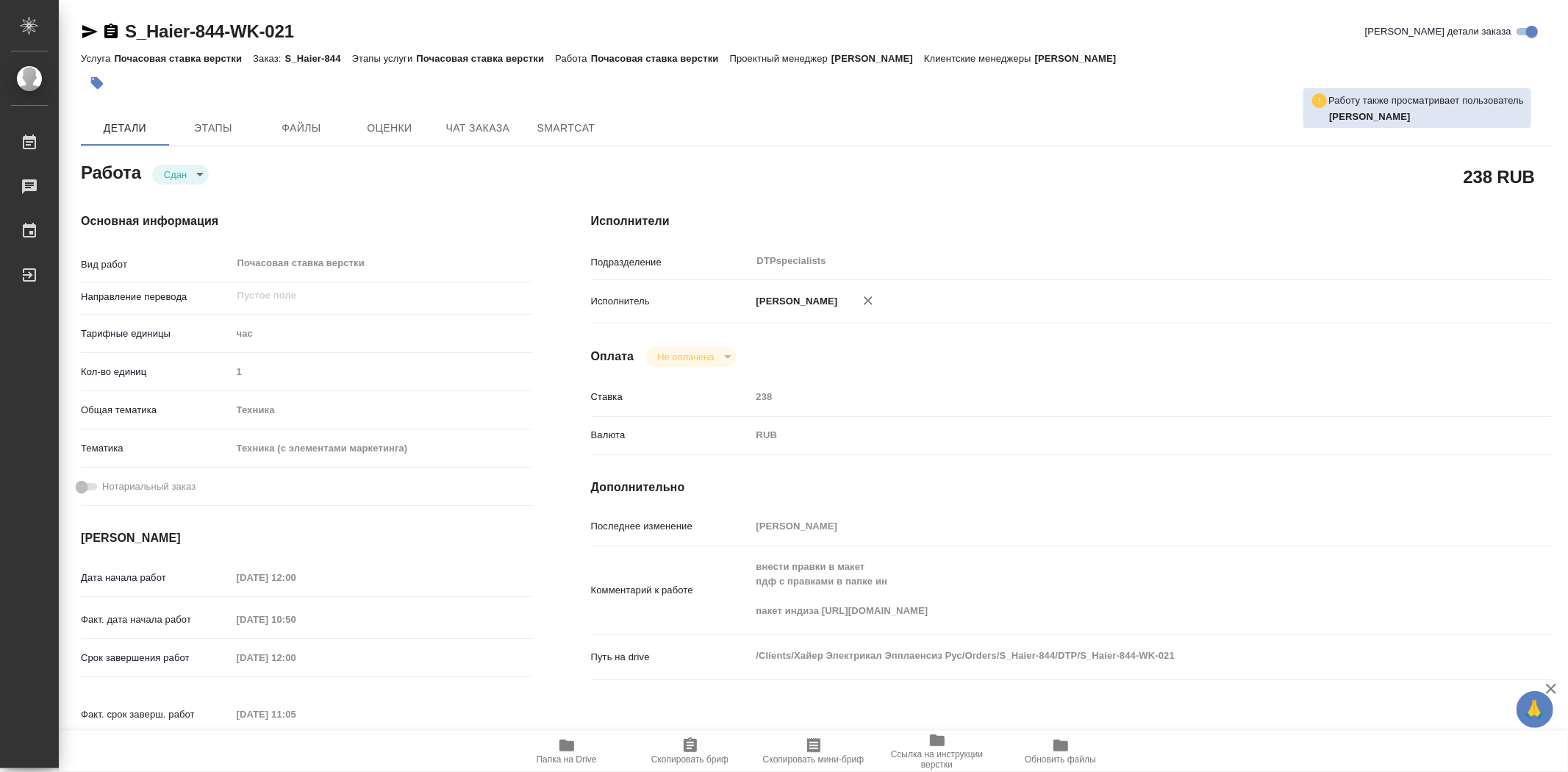
type textarea "x"
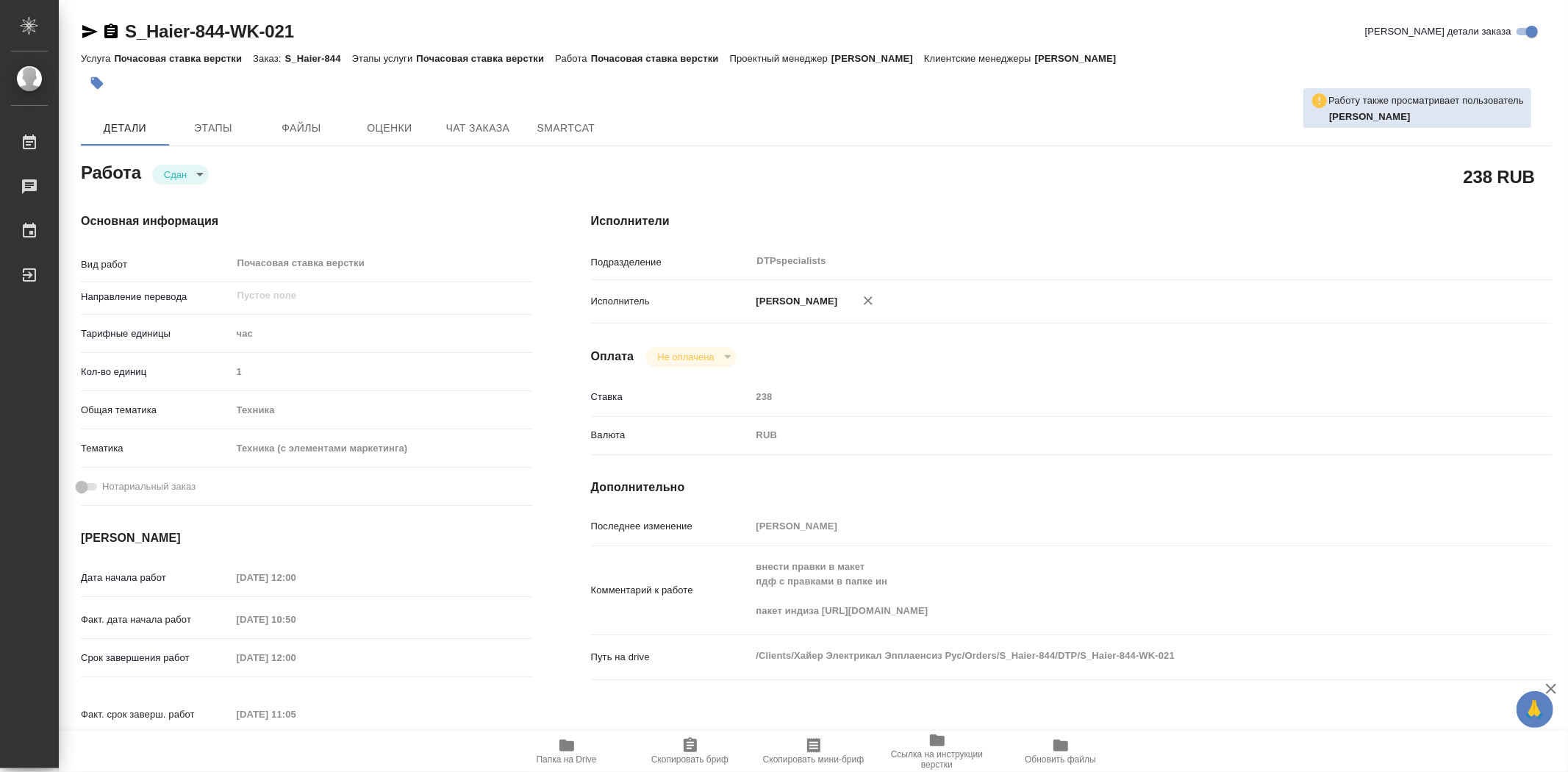
type textarea "x"
